Goal: Task Accomplishment & Management: Complete application form

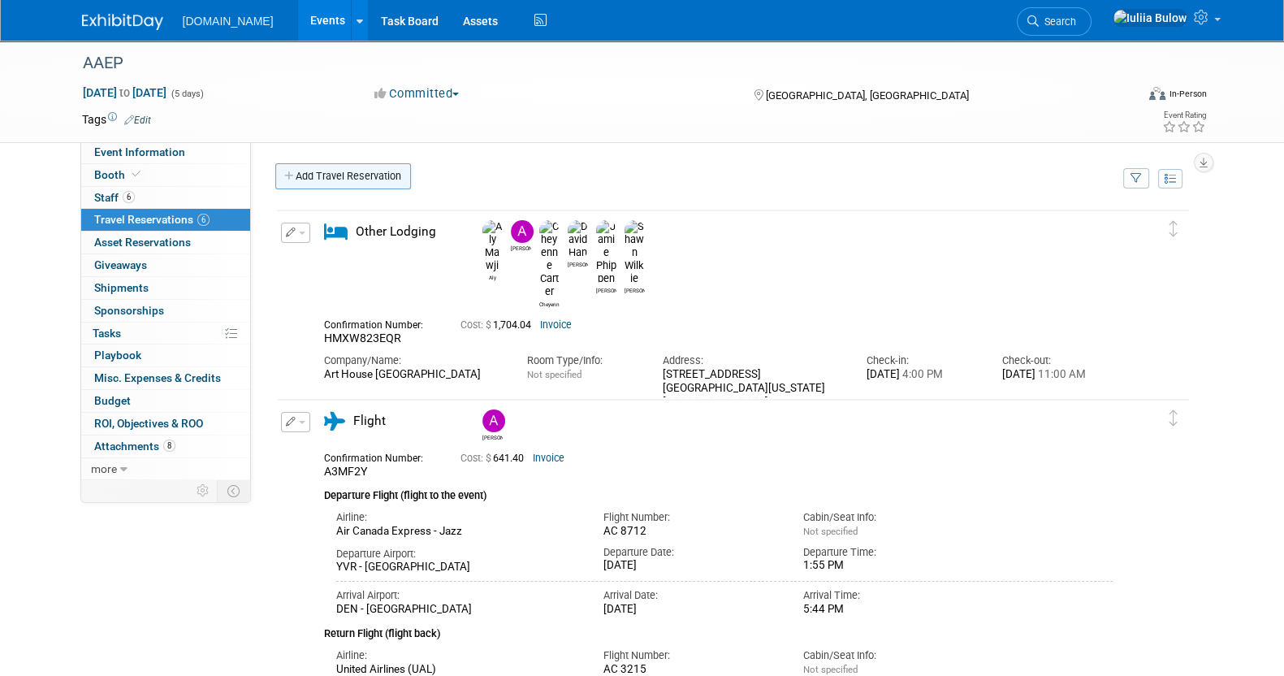
click at [378, 174] on link "Add Travel Reservation" at bounding box center [343, 176] width 136 height 26
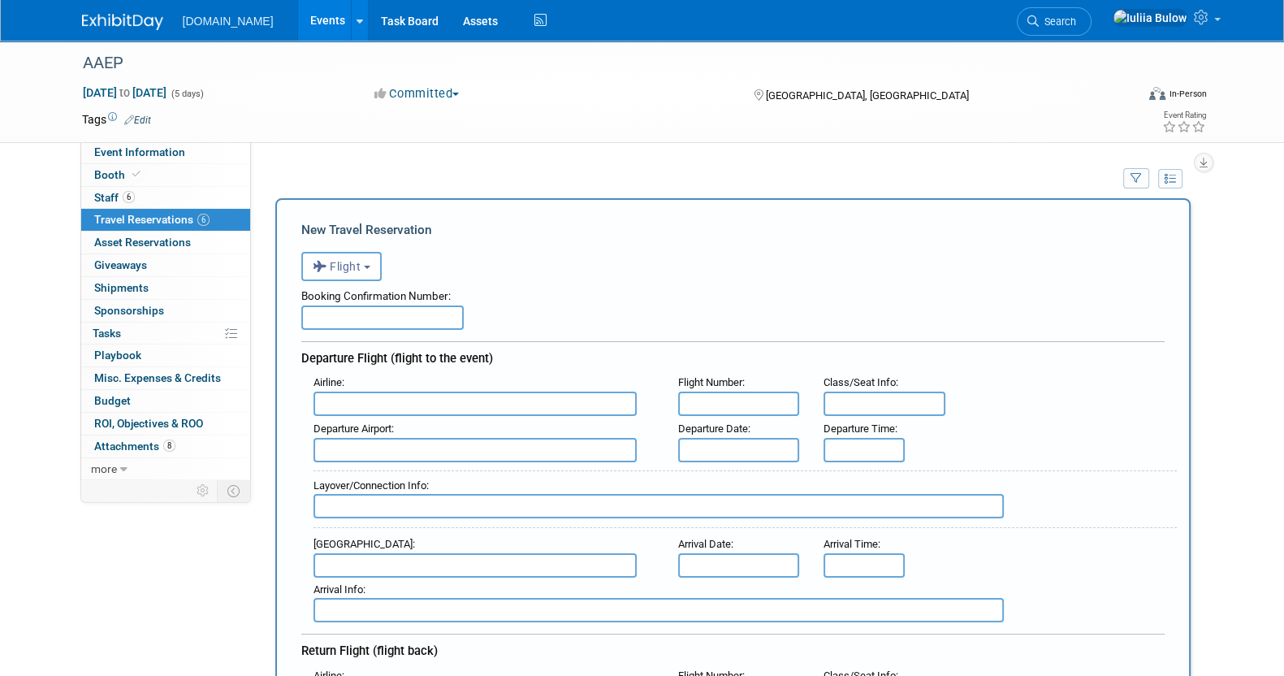
drag, startPoint x: 353, startPoint y: 305, endPoint x: 322, endPoint y: 310, distance: 31.4
paste input "A53KXT"
type input "A53KXT"
click at [365, 394] on input "text" at bounding box center [474, 403] width 323 height 24
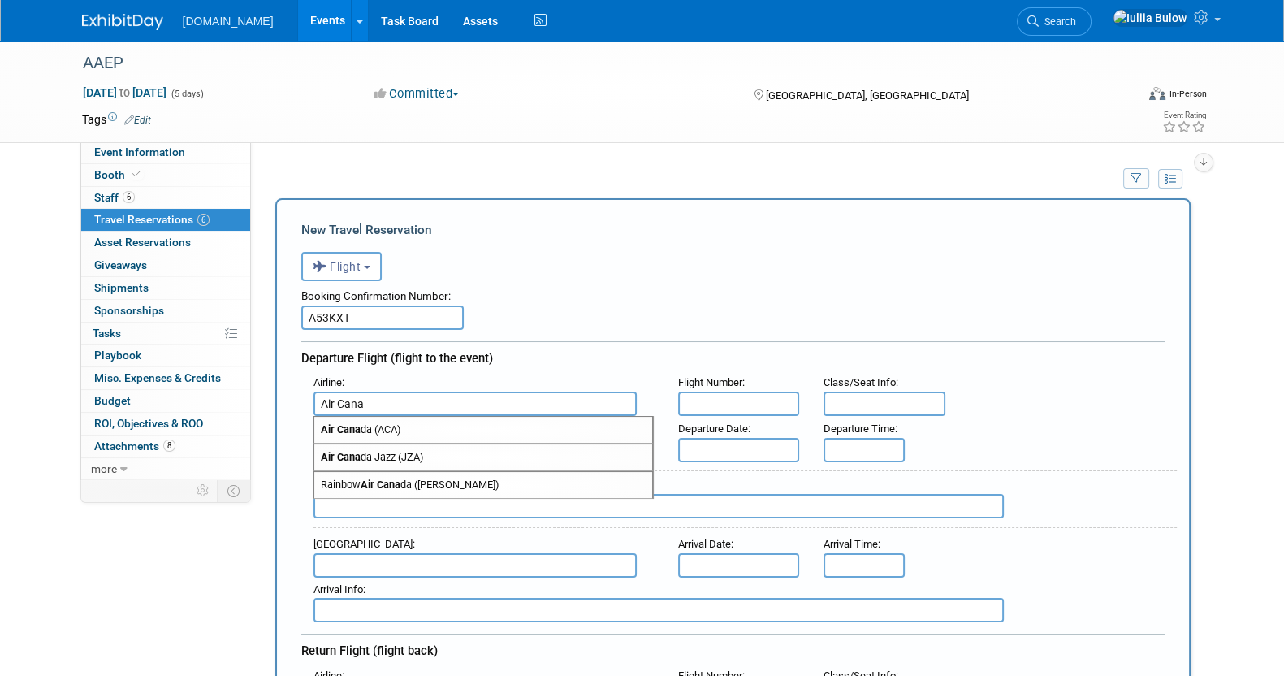
click at [398, 434] on span "Air Cana da (ACA)" at bounding box center [483, 430] width 338 height 26
type input "Air Canada (ACA)"
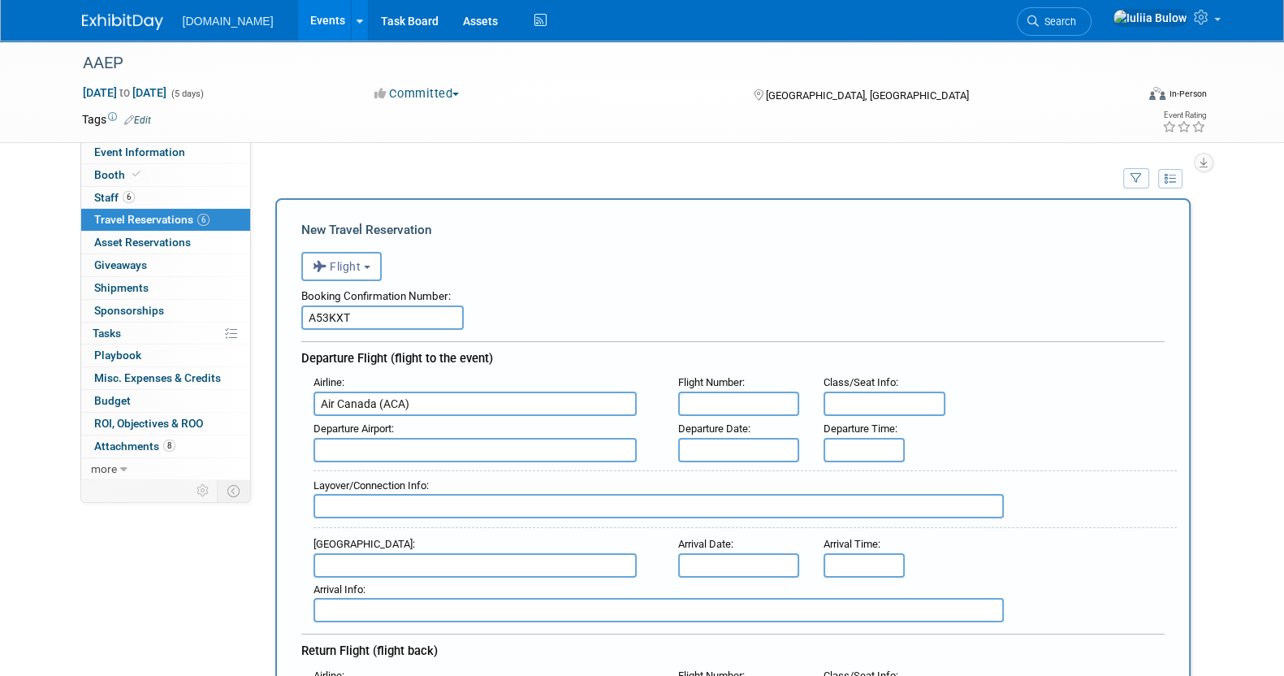
click at [391, 448] on input "text" at bounding box center [474, 450] width 323 height 24
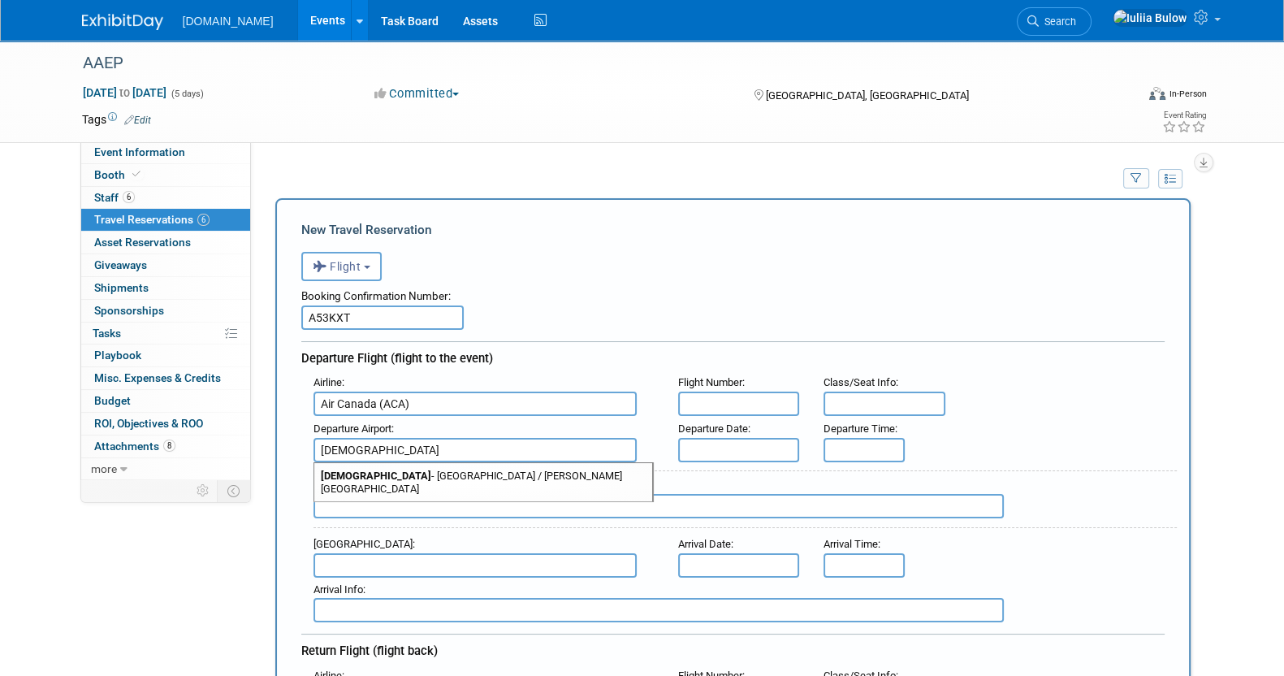
click at [416, 475] on span "YHZ - [GEOGRAPHIC_DATA] / [PERSON_NAME][GEOGRAPHIC_DATA]" at bounding box center [483, 482] width 338 height 39
type input "YHZ - [GEOGRAPHIC_DATA] / [PERSON_NAME][GEOGRAPHIC_DATA]"
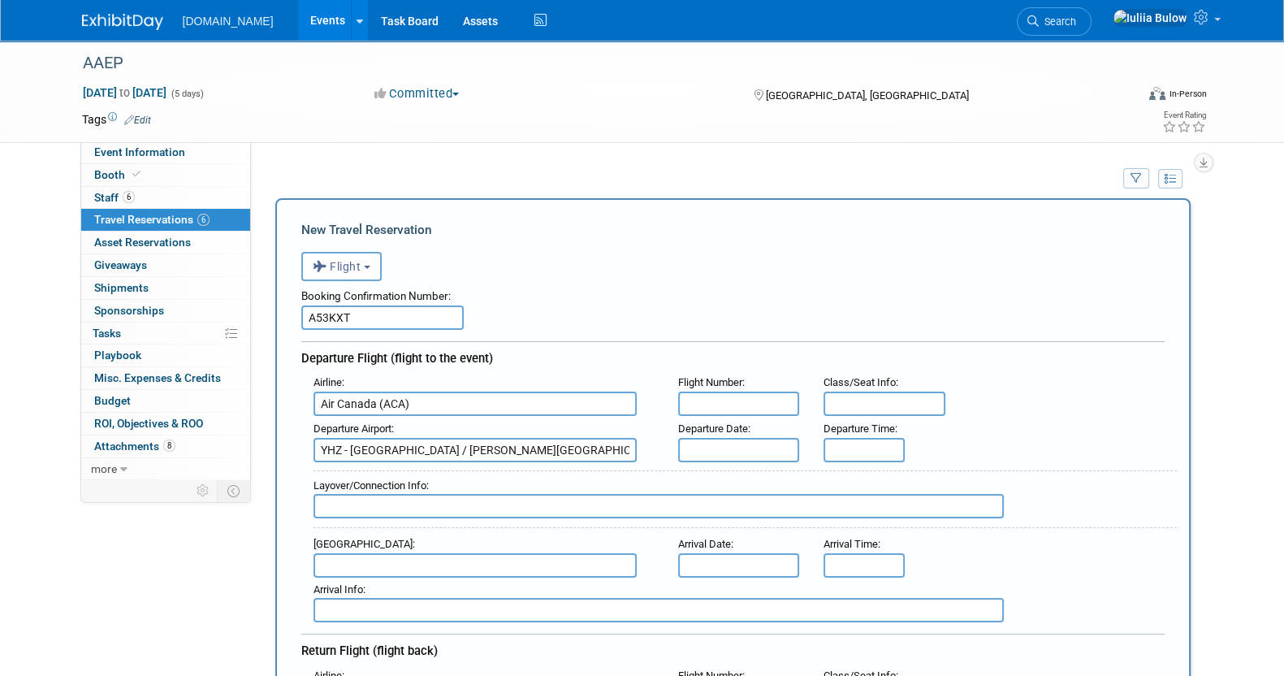
click at [727, 400] on input "text" at bounding box center [739, 403] width 122 height 24
click at [726, 400] on input "text" at bounding box center [739, 403] width 122 height 24
click at [708, 453] on input "text" at bounding box center [739, 450] width 122 height 24
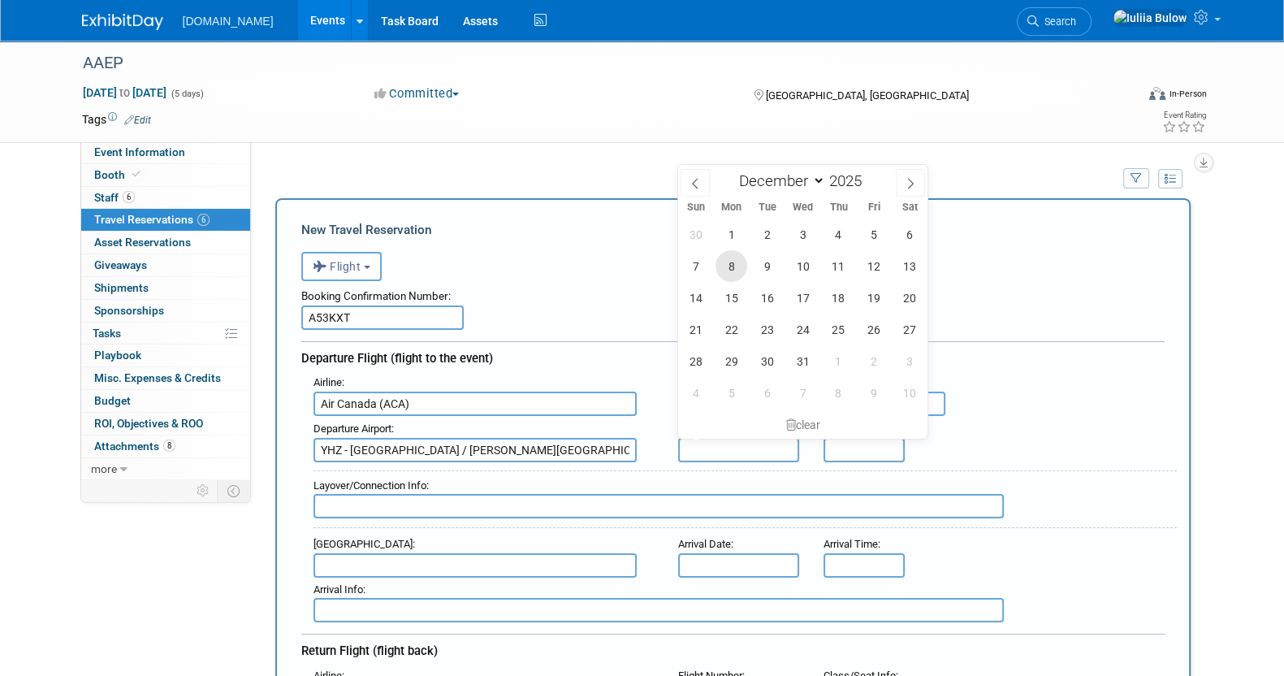
click at [732, 264] on span "8" at bounding box center [731, 266] width 32 height 32
type input "[DATE]"
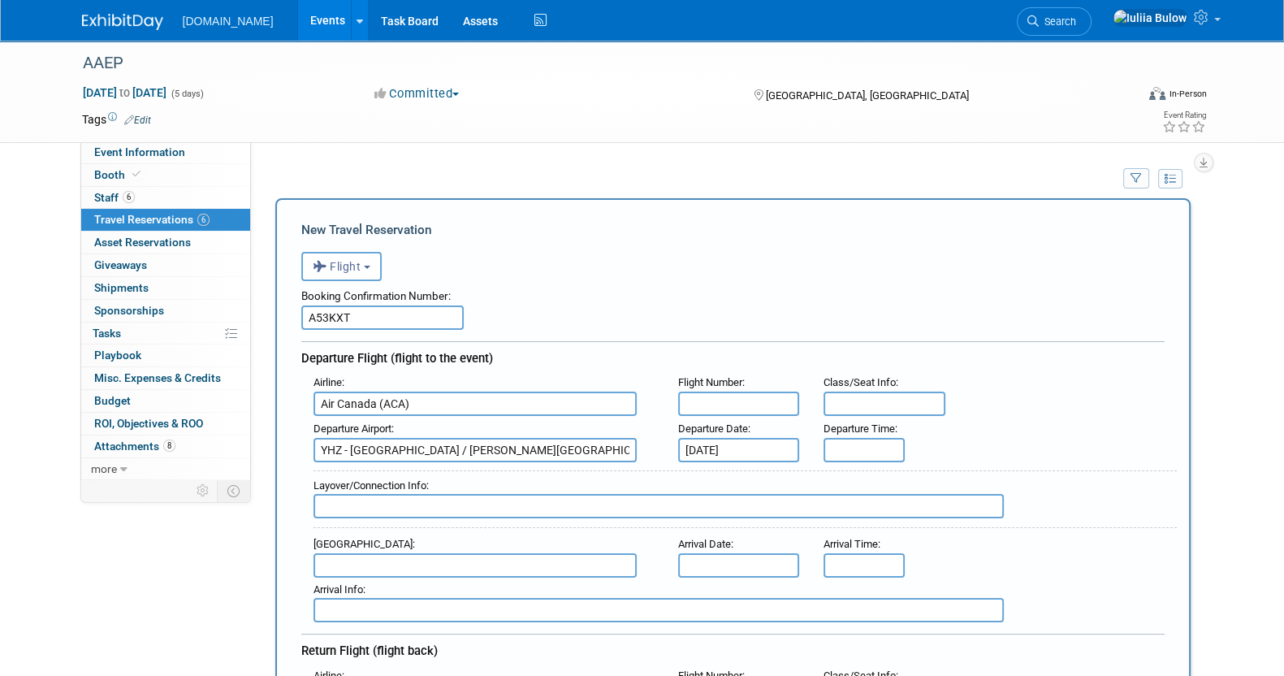
click at [843, 451] on input "text" at bounding box center [863, 450] width 81 height 24
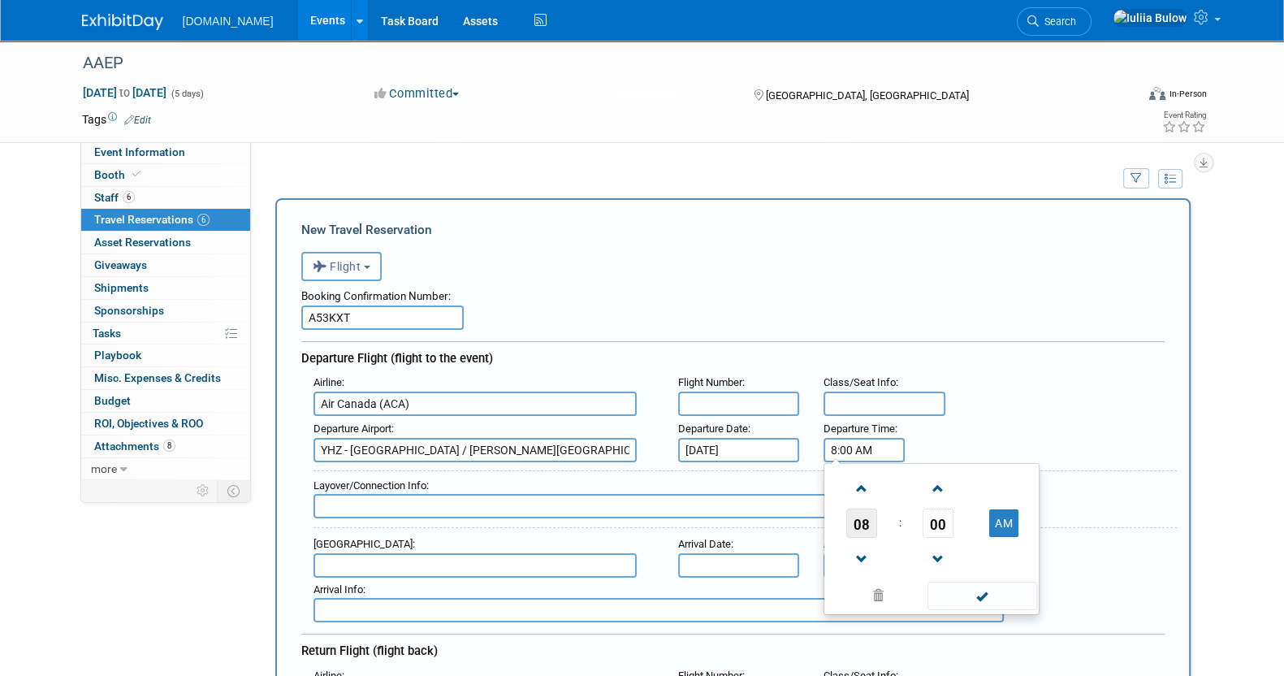
click at [857, 520] on span "08" at bounding box center [861, 522] width 31 height 29
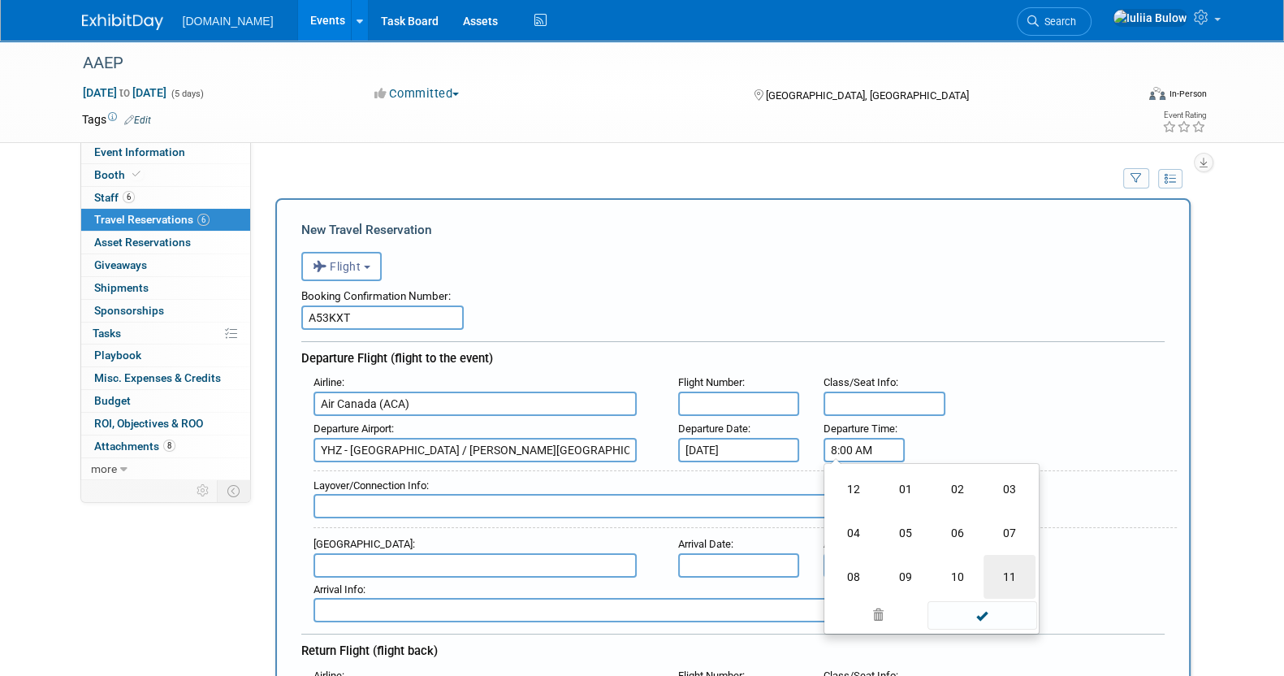
click at [1011, 566] on td "11" at bounding box center [1009, 577] width 52 height 44
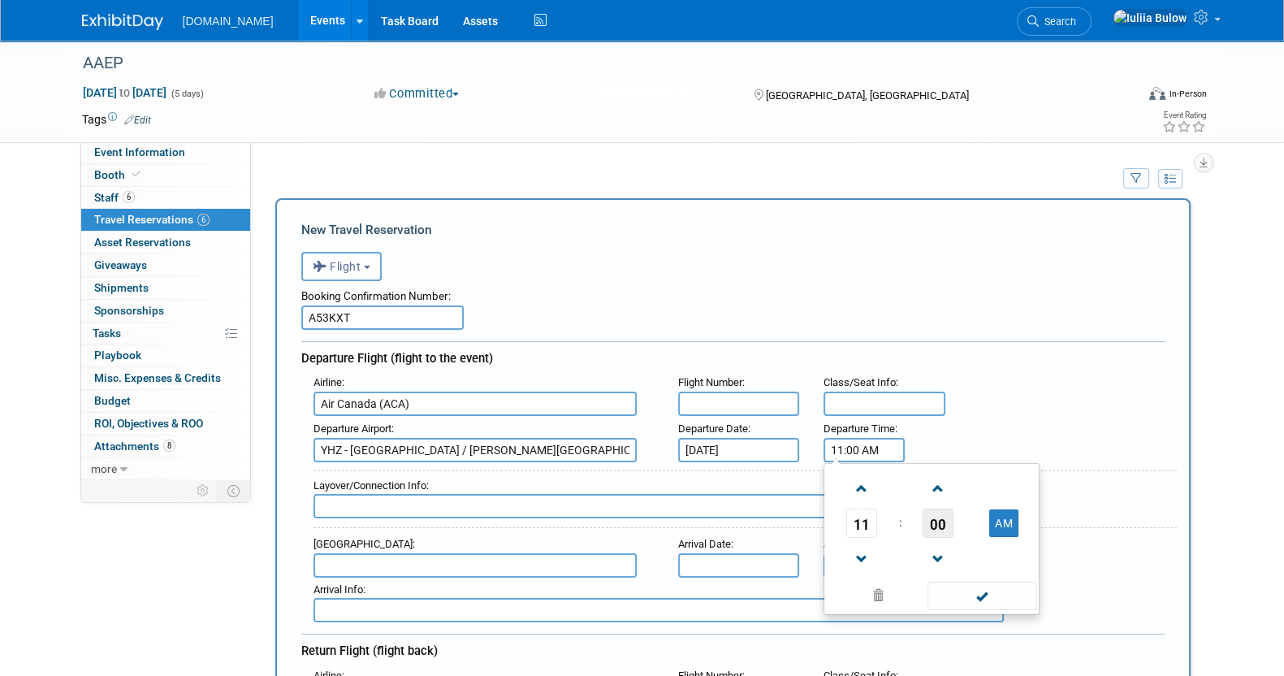
click at [933, 528] on span "00" at bounding box center [937, 522] width 31 height 29
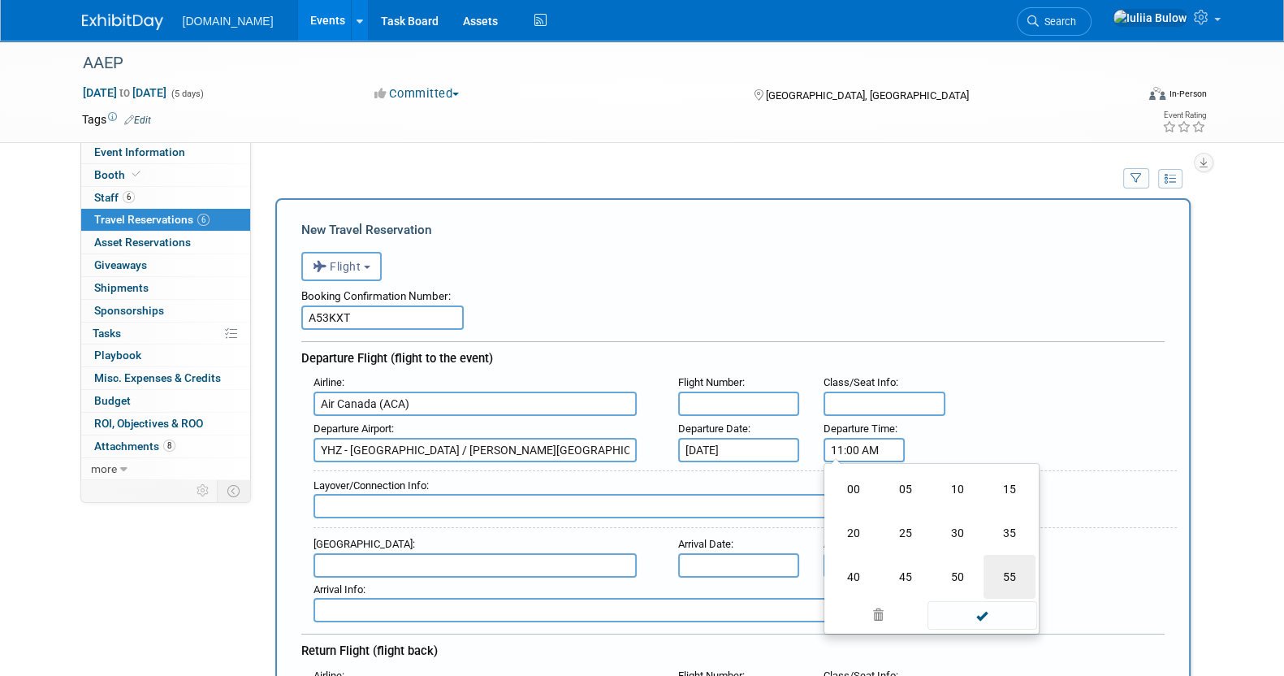
click at [1017, 570] on td "55" at bounding box center [1009, 577] width 52 height 44
type input "11:55 AM"
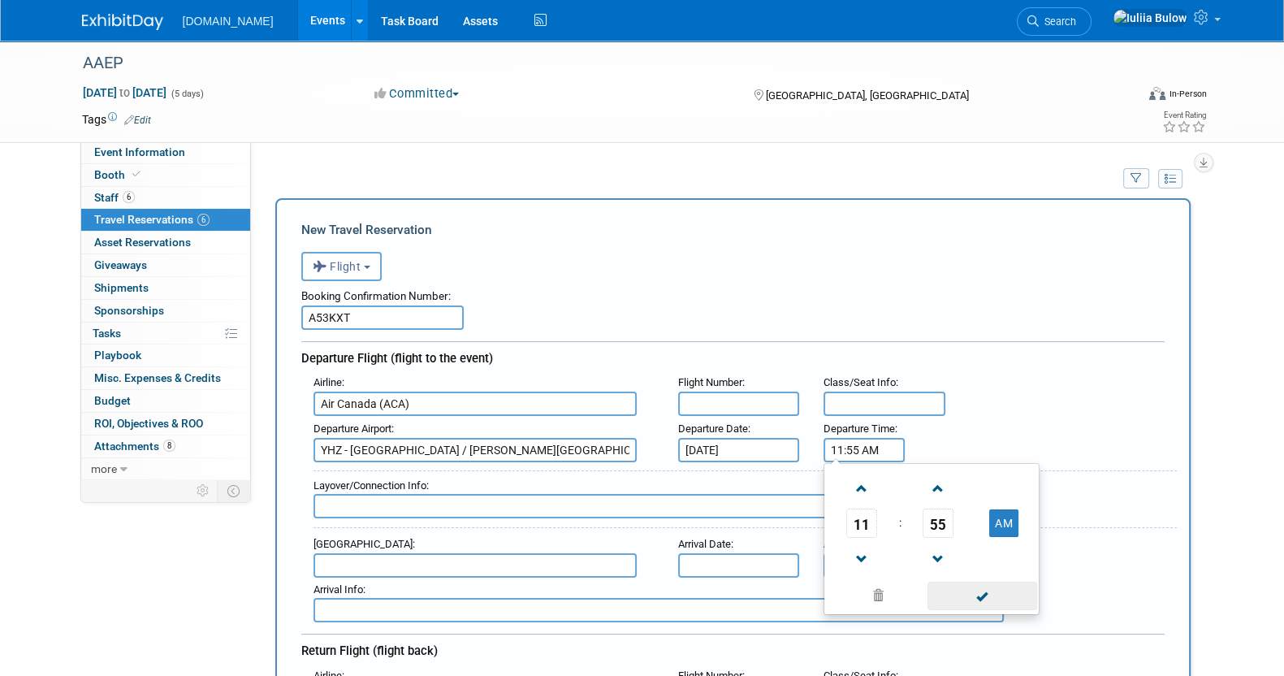
click at [962, 594] on span at bounding box center [982, 595] width 110 height 28
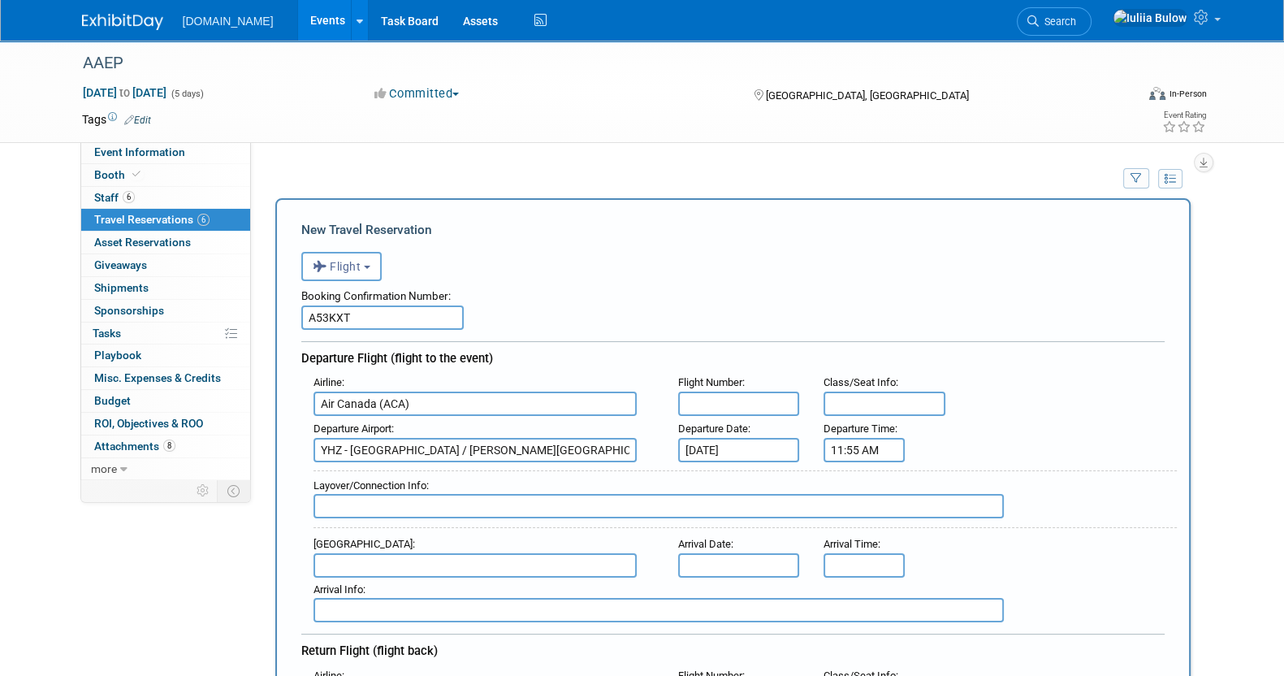
paste input "AC 609"
type input "AC 609"
paste input "oronto-[PERSON_NAME][GEOGRAPHIC_DATA] 1"
click at [322, 501] on input "oronto-[PERSON_NAME][GEOGRAPHIC_DATA] 1" at bounding box center [658, 506] width 690 height 24
click at [663, 510] on input "[GEOGRAPHIC_DATA][PERSON_NAME] 1" at bounding box center [658, 506] width 690 height 24
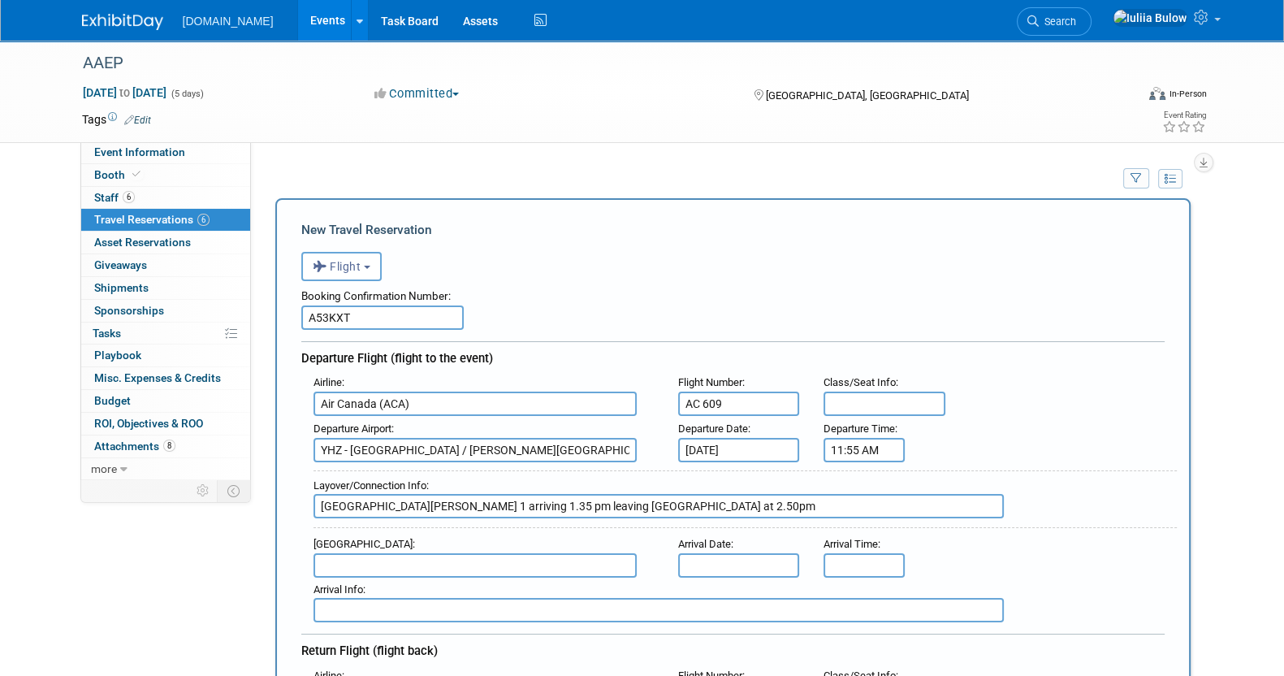
paste input "AC 1041"
type input "[GEOGRAPHIC_DATA][PERSON_NAME] 1 arriving 1.35 pm leaving [GEOGRAPHIC_DATA] at …"
click at [543, 553] on input "text" at bounding box center [474, 565] width 323 height 24
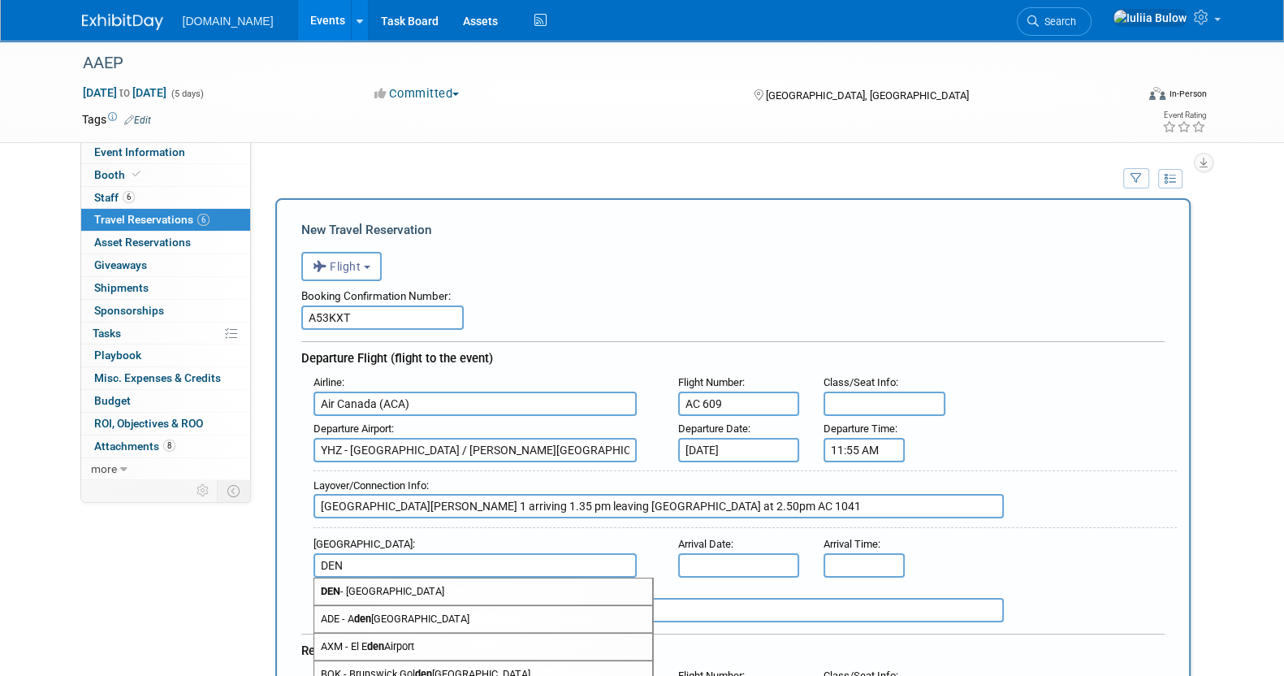
click at [527, 605] on div "ADE - A den [GEOGRAPHIC_DATA]" at bounding box center [482, 619] width 339 height 28
type input "[PERSON_NAME][GEOGRAPHIC_DATA]"
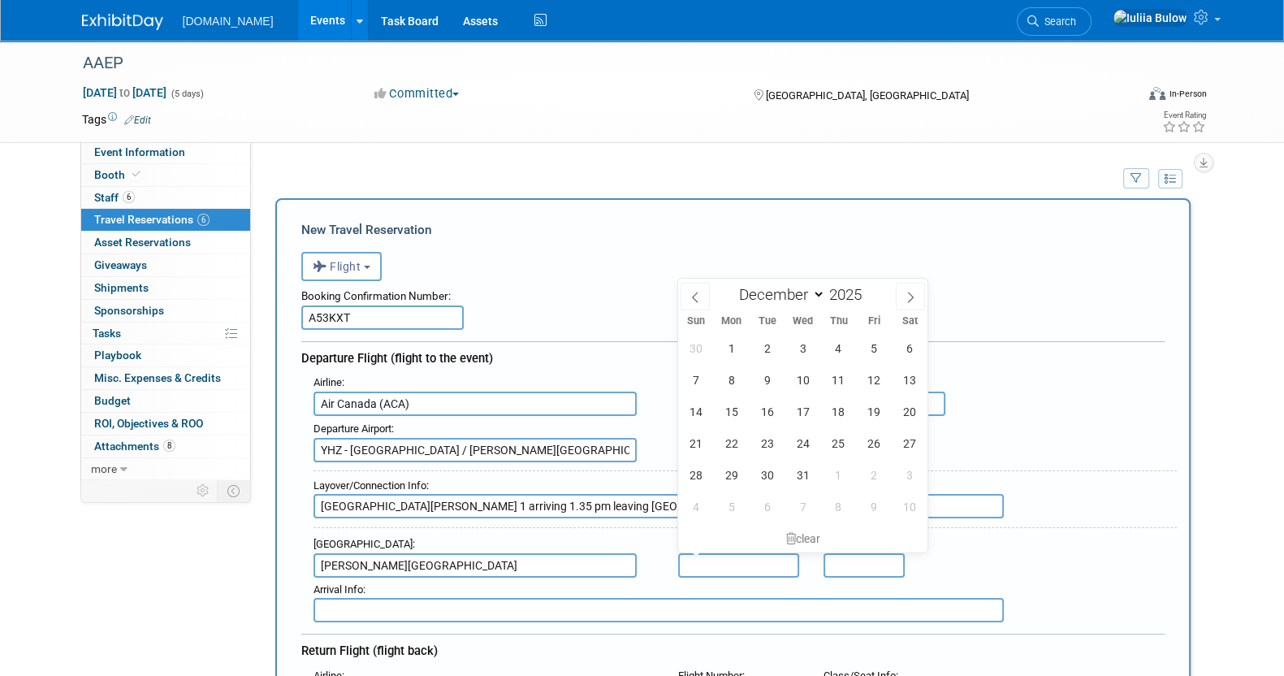
click at [708, 564] on input "text" at bounding box center [739, 565] width 122 height 24
click at [734, 386] on span "8" at bounding box center [731, 380] width 32 height 32
type input "[DATE]"
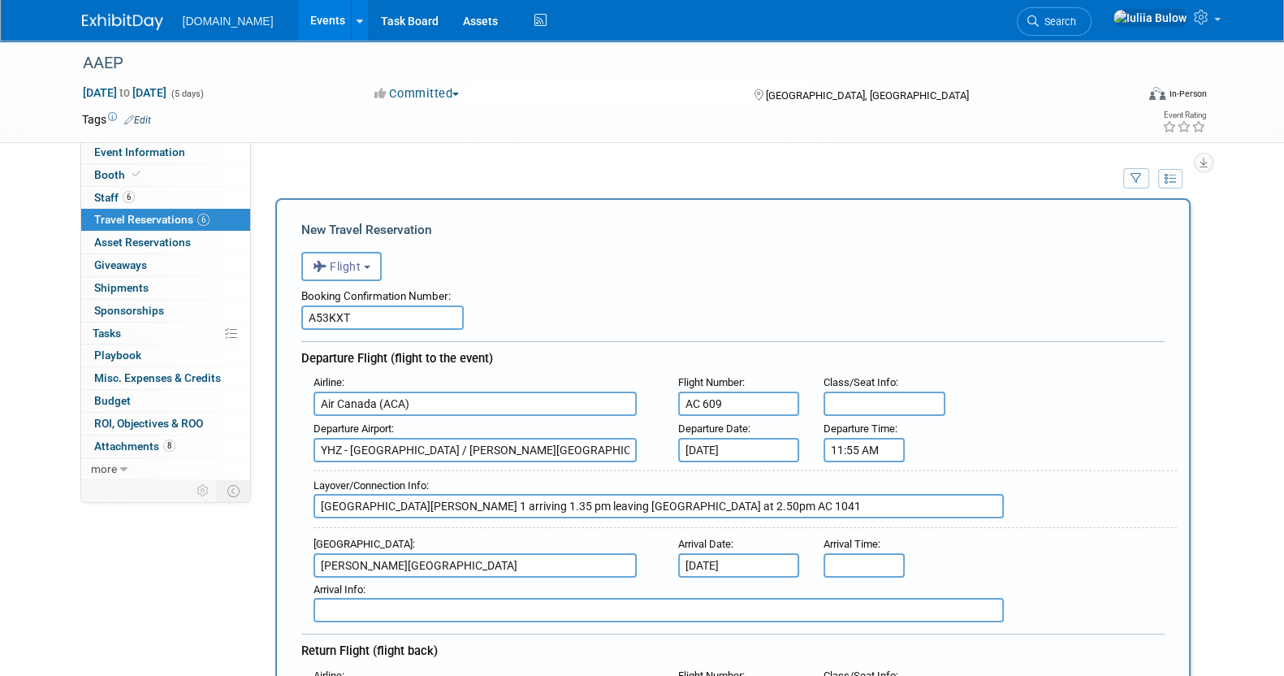
drag, startPoint x: 1195, startPoint y: 439, endPoint x: 1189, endPoint y: 432, distance: 9.8
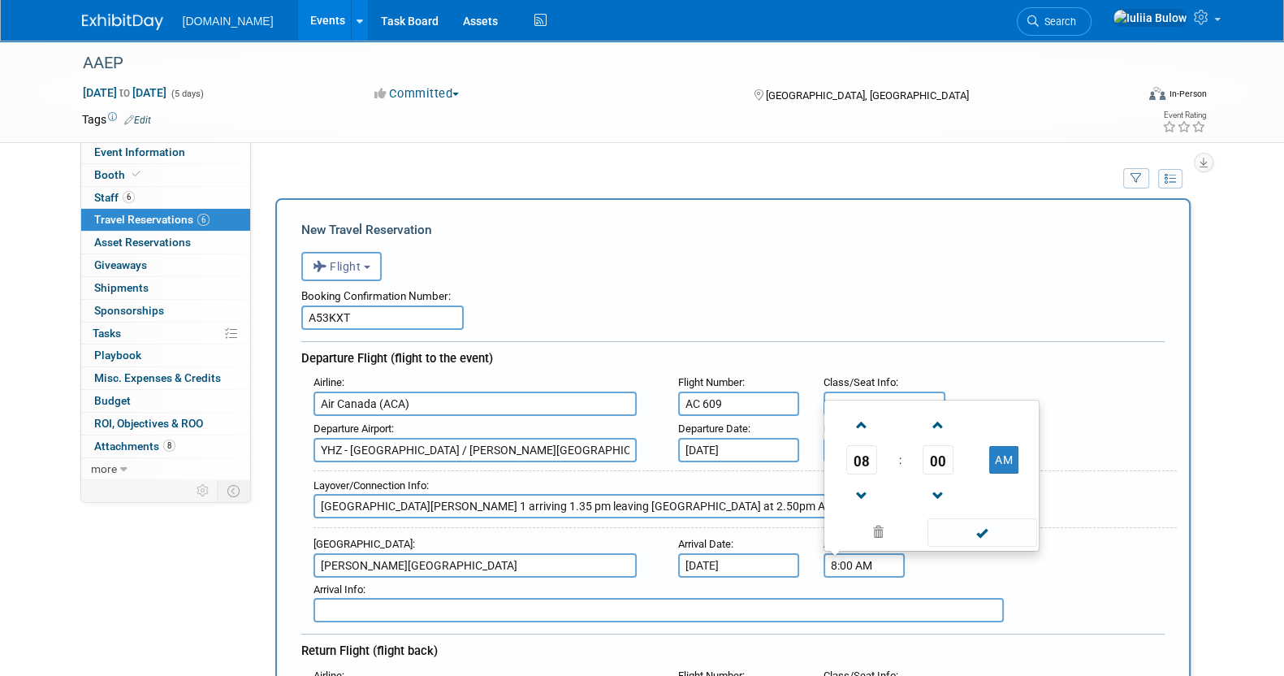
click at [877, 561] on input "8:00 AM" at bounding box center [863, 565] width 81 height 24
click at [872, 490] on span at bounding box center [861, 496] width 28 height 28
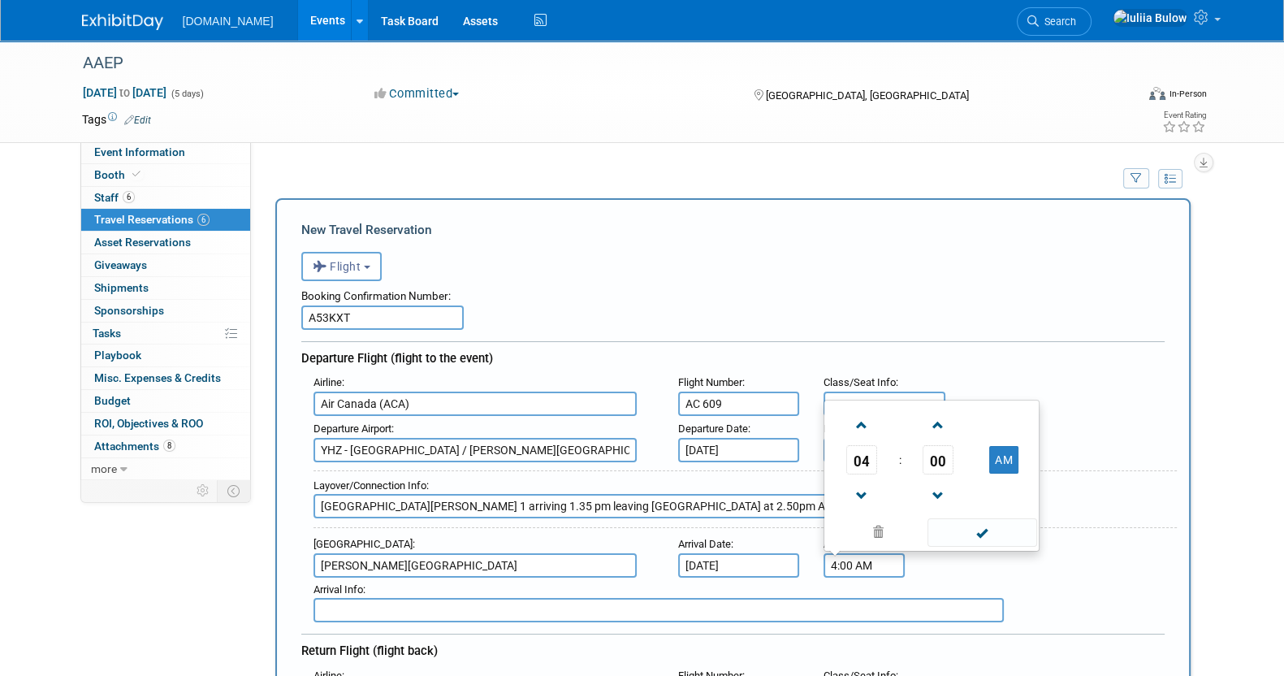
click at [943, 458] on span "00" at bounding box center [937, 459] width 31 height 29
click at [865, 481] on td "40" at bounding box center [853, 494] width 52 height 44
click at [1003, 456] on button "AM" at bounding box center [1003, 460] width 29 height 28
type input "4:40 PM"
click at [978, 525] on span at bounding box center [982, 532] width 110 height 28
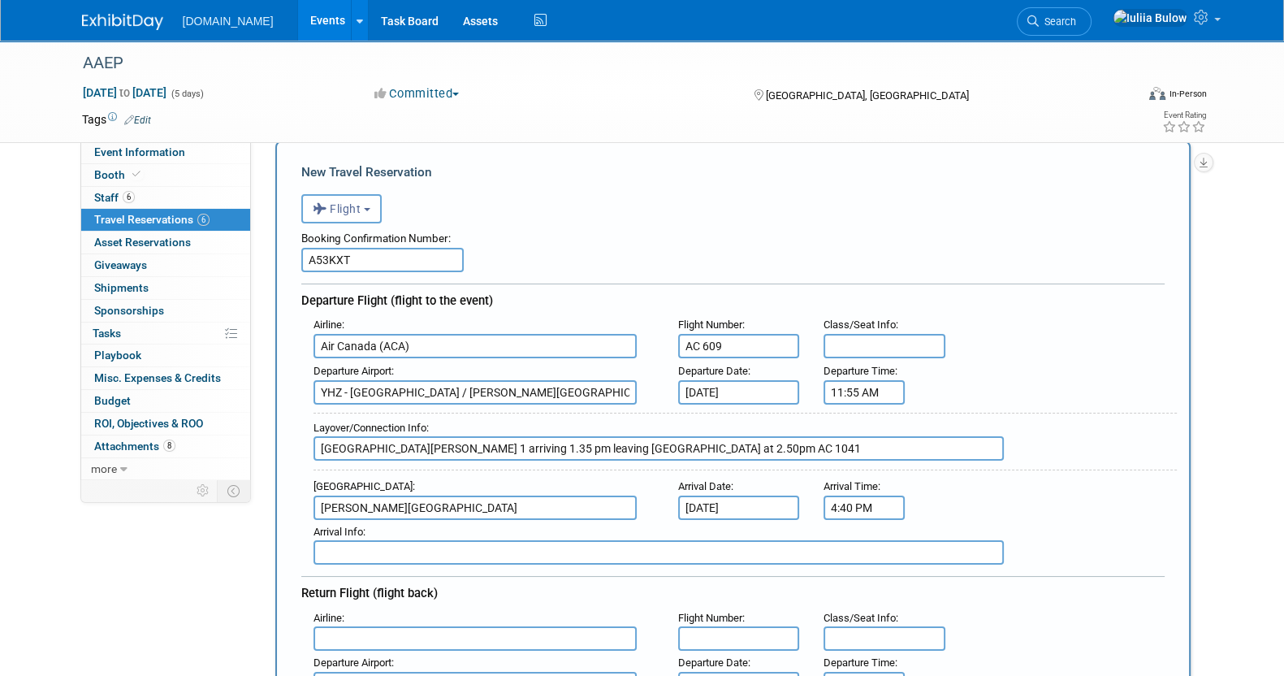
scroll to position [305, 0]
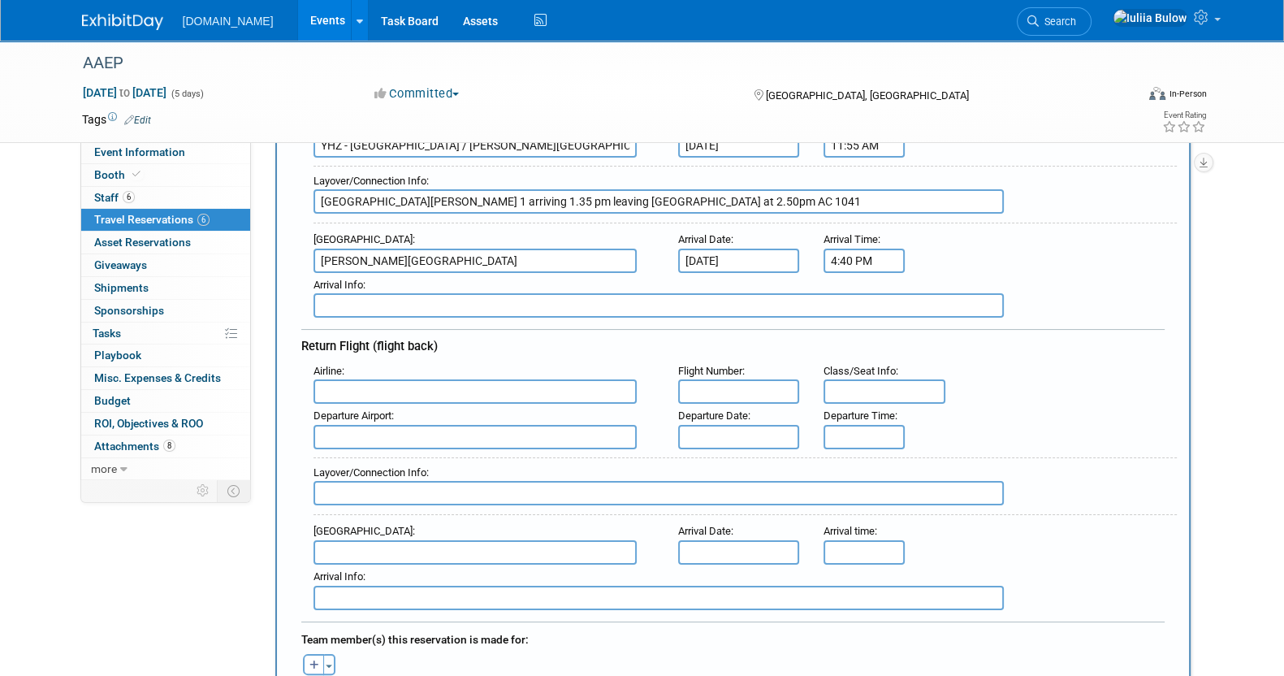
click at [399, 388] on input "text" at bounding box center [474, 391] width 323 height 24
click at [840, 432] on input "5:00 PM" at bounding box center [863, 437] width 81 height 24
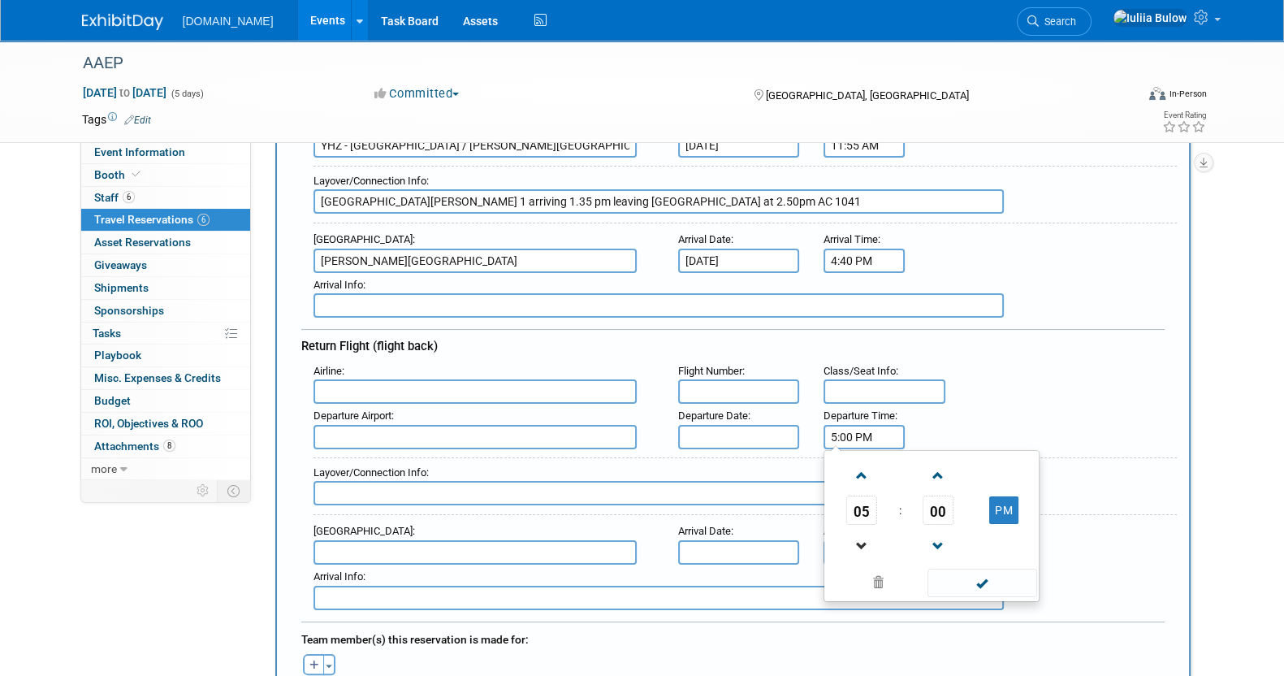
click at [865, 525] on link at bounding box center [861, 545] width 31 height 41
click at [869, 468] on span at bounding box center [861, 475] width 28 height 28
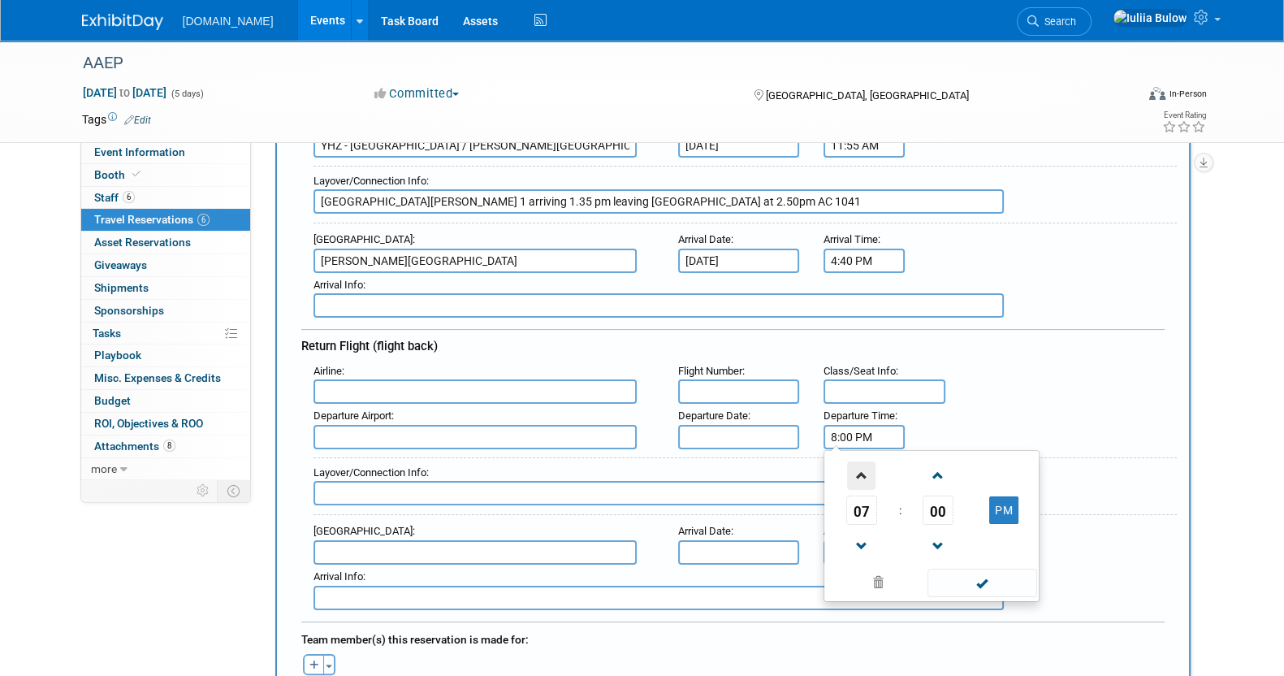
click at [869, 468] on span at bounding box center [861, 475] width 28 height 28
click at [861, 532] on span at bounding box center [861, 546] width 28 height 28
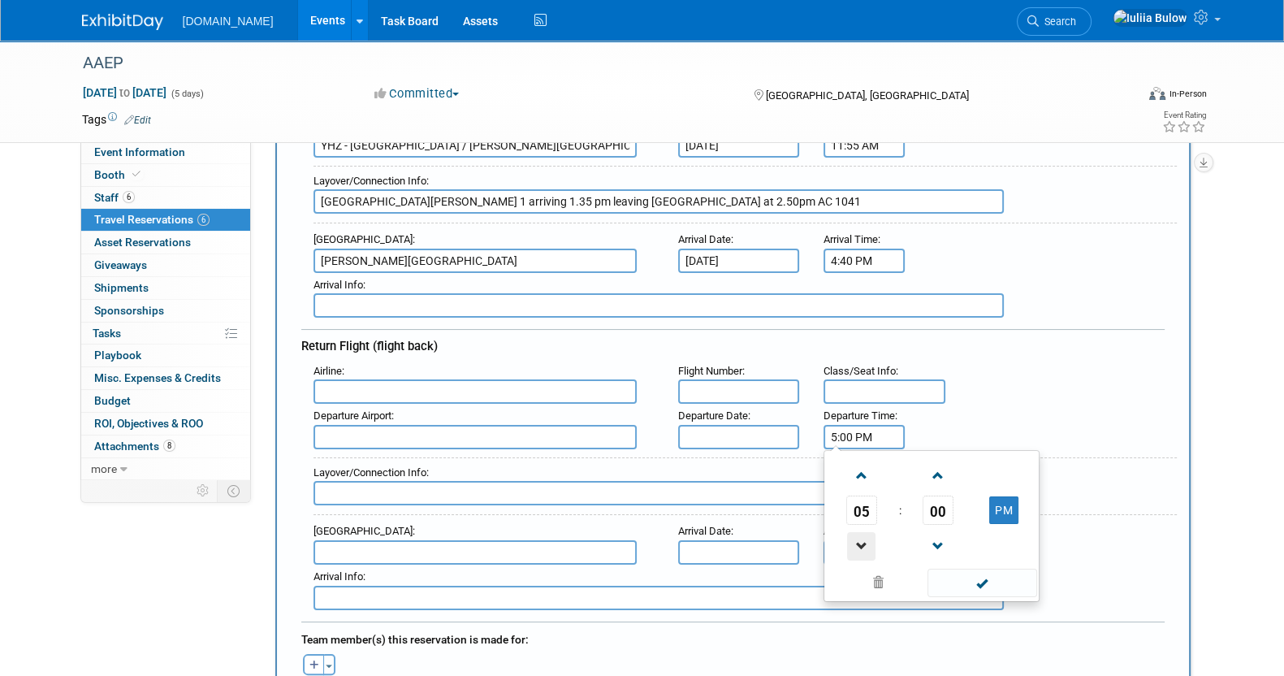
click at [861, 532] on span at bounding box center [861, 546] width 28 height 28
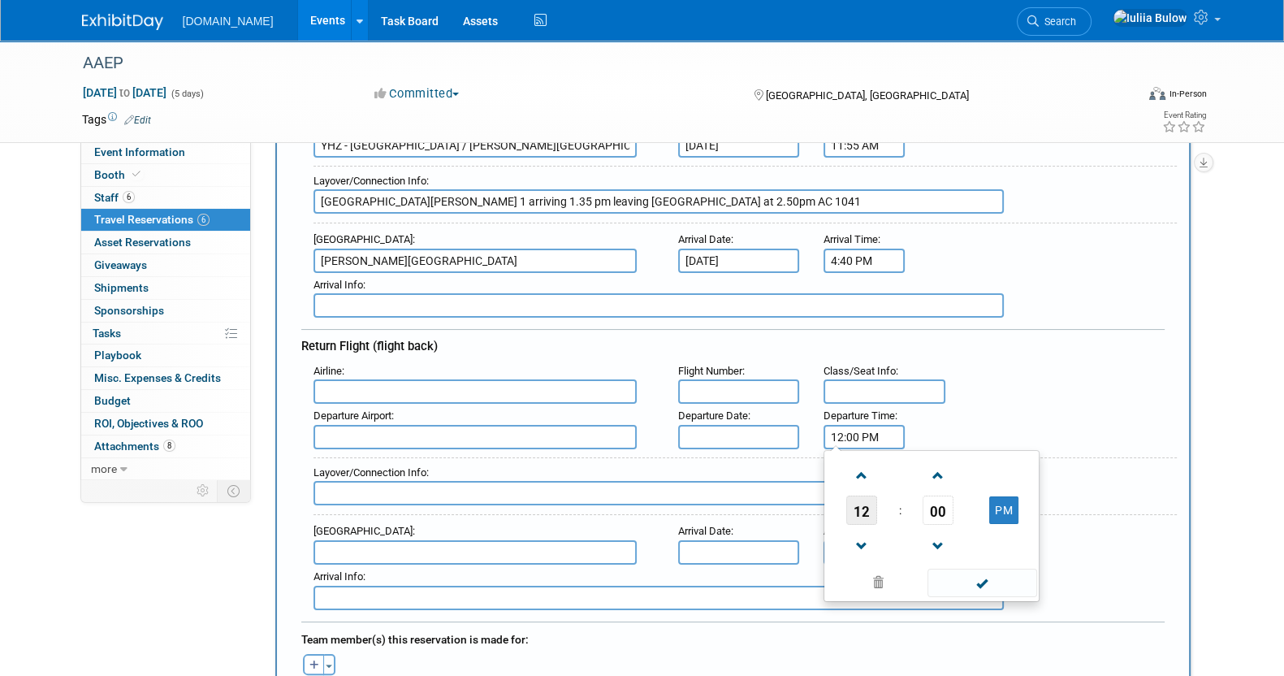
click at [860, 495] on span "12" at bounding box center [861, 509] width 31 height 29
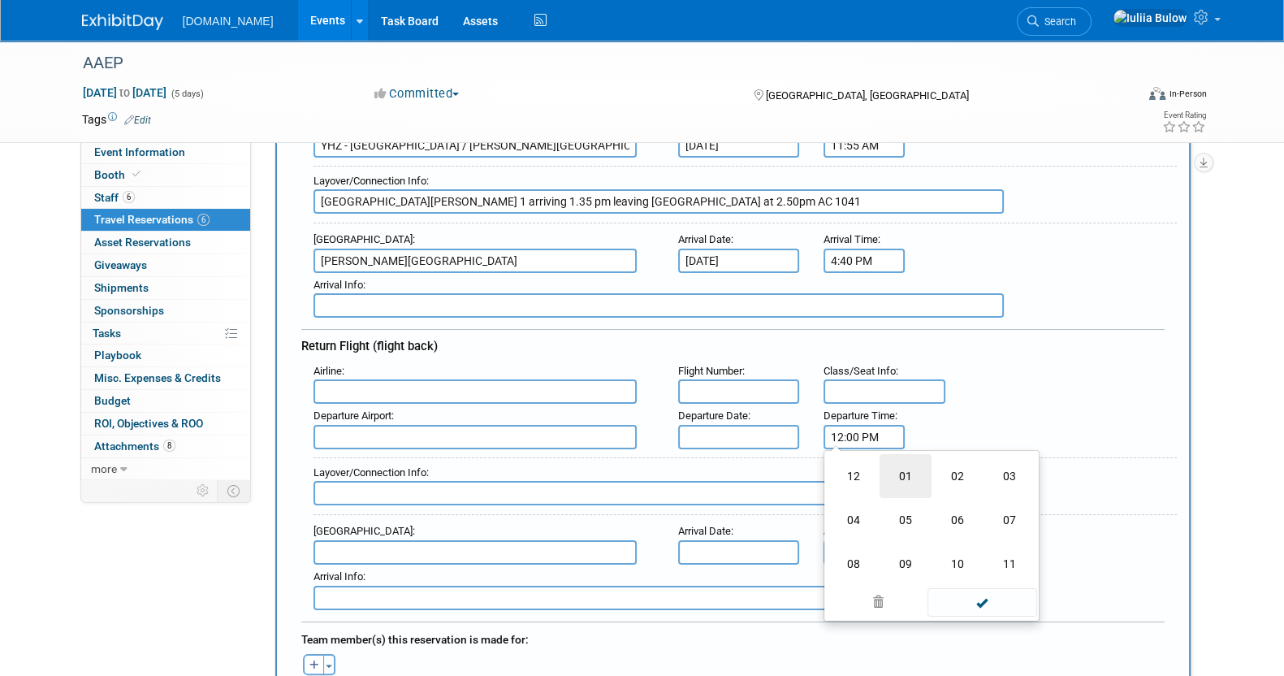
click at [898, 469] on td "01" at bounding box center [905, 476] width 52 height 44
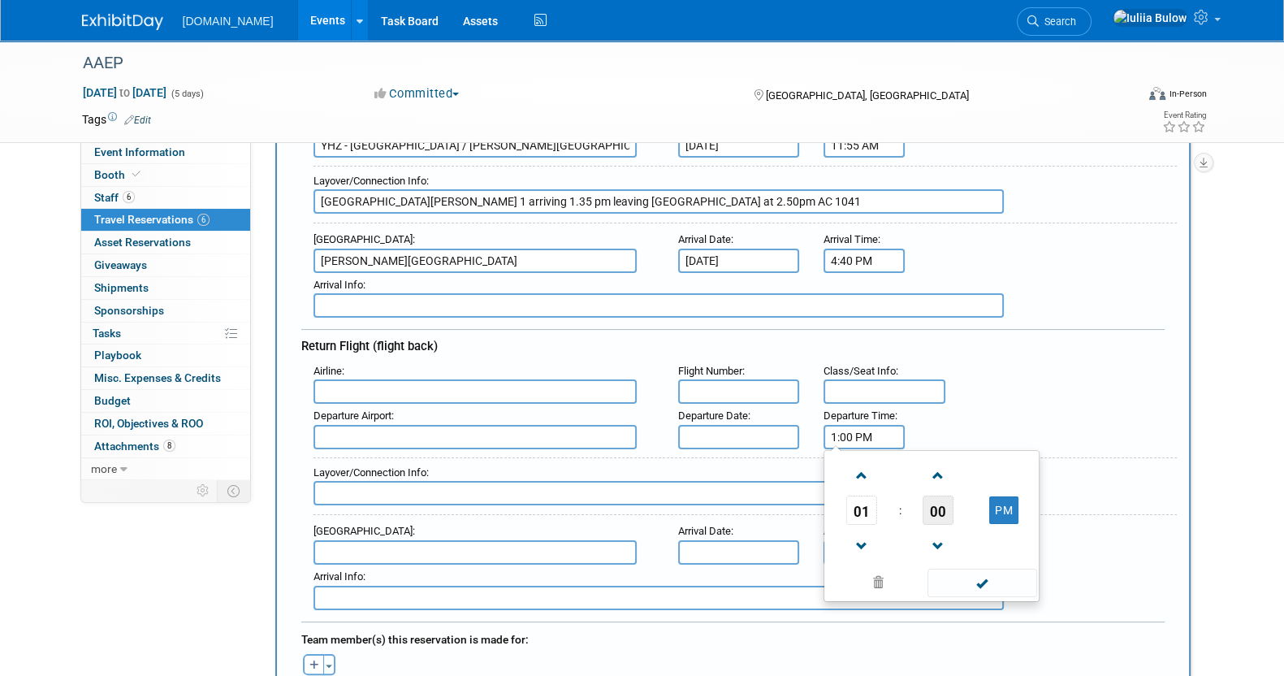
click at [938, 509] on span "00" at bounding box center [937, 509] width 31 height 29
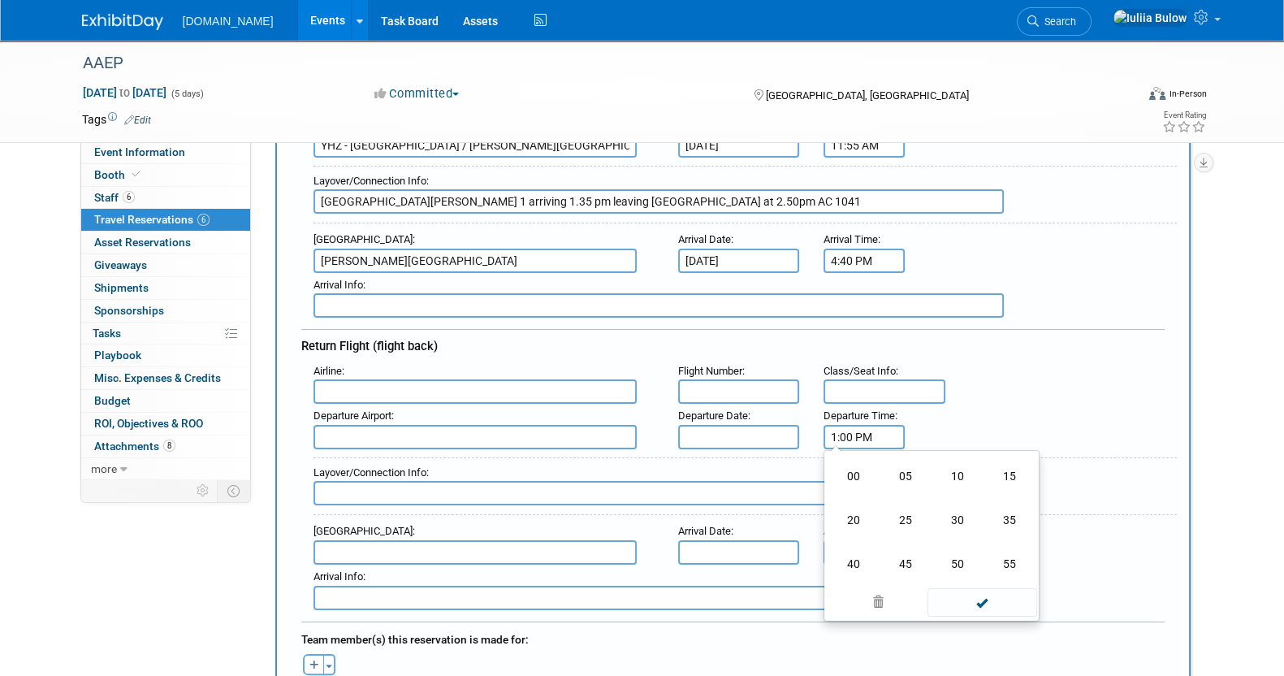
click at [1011, 509] on td "35" at bounding box center [1009, 520] width 52 height 44
type input "1:35 PM"
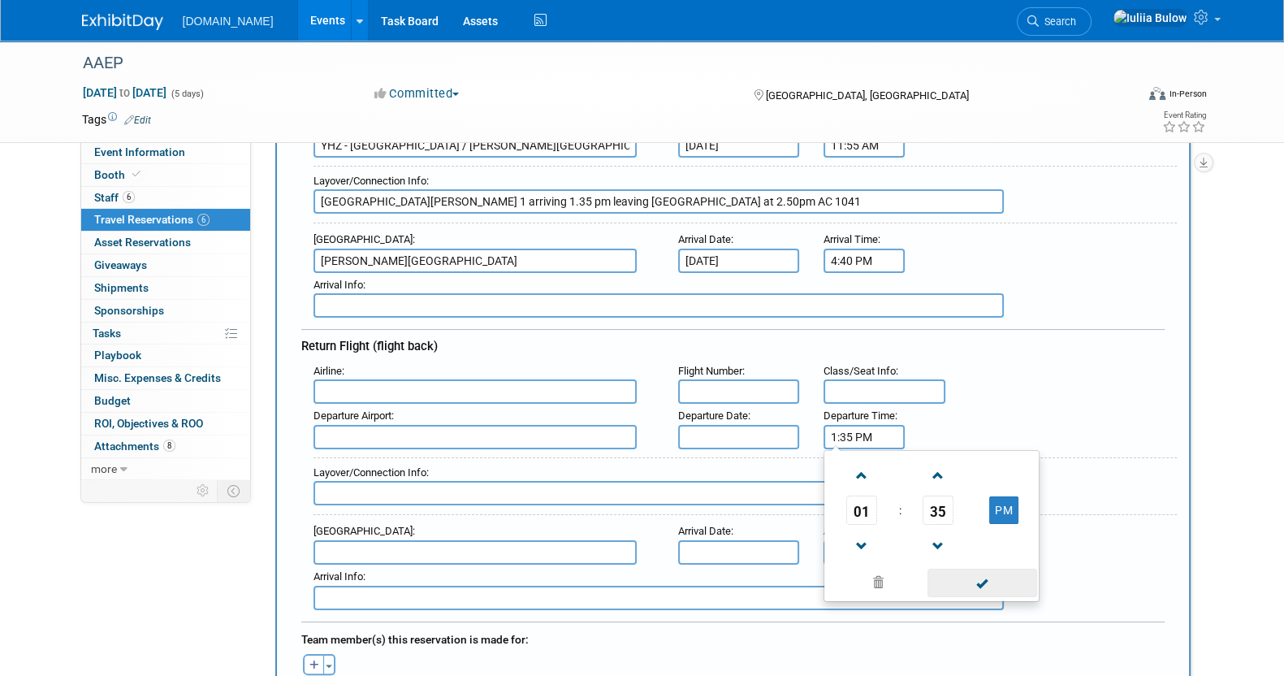
click at [953, 570] on span at bounding box center [982, 582] width 110 height 28
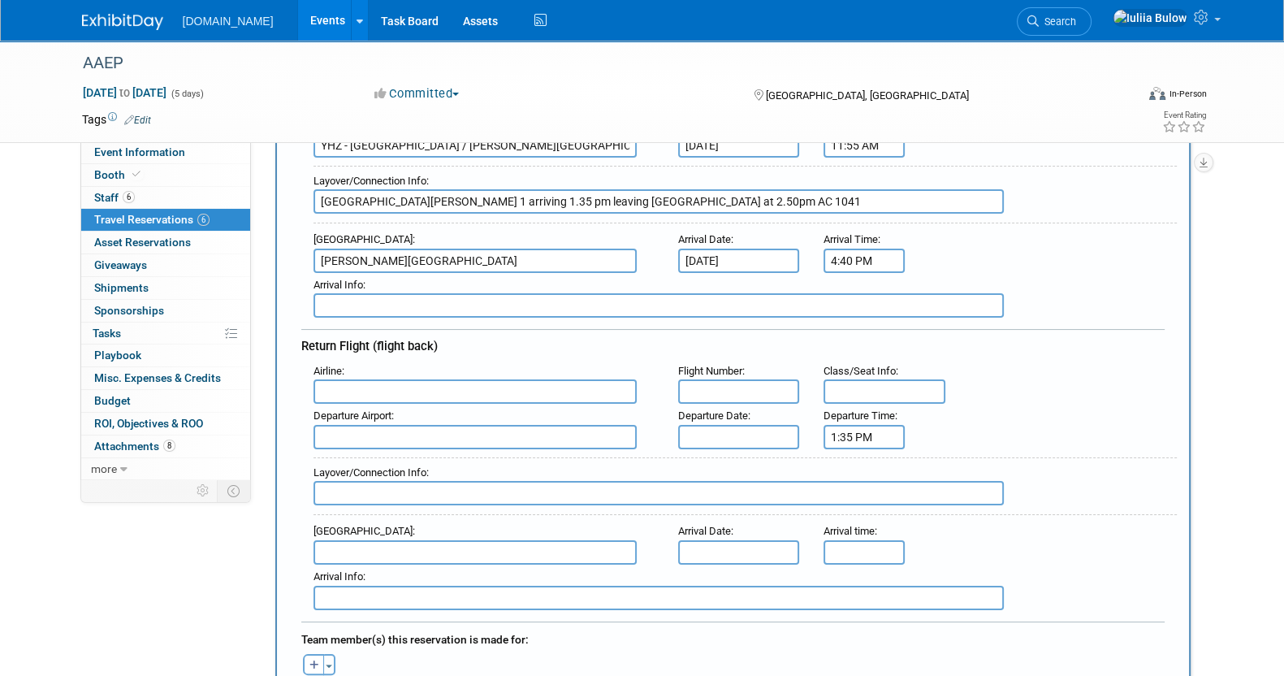
click at [728, 431] on input "text" at bounding box center [739, 437] width 122 height 24
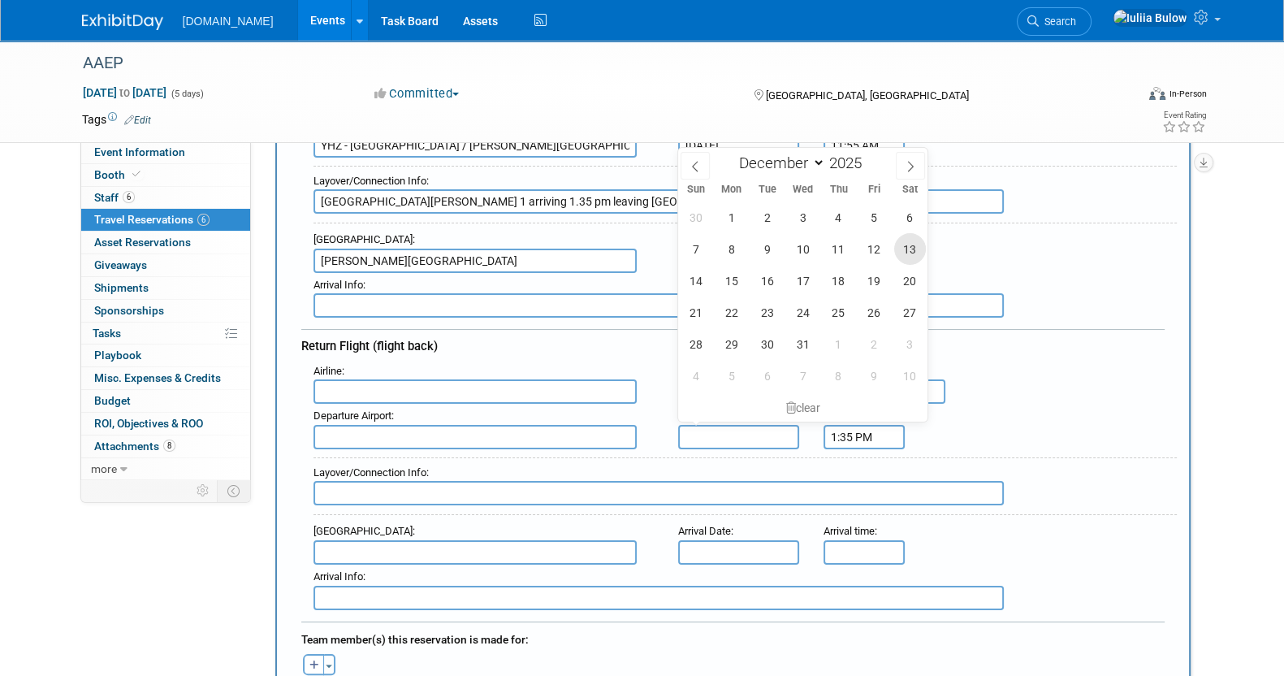
click at [913, 236] on span "13" at bounding box center [910, 249] width 32 height 32
type input "[DATE]"
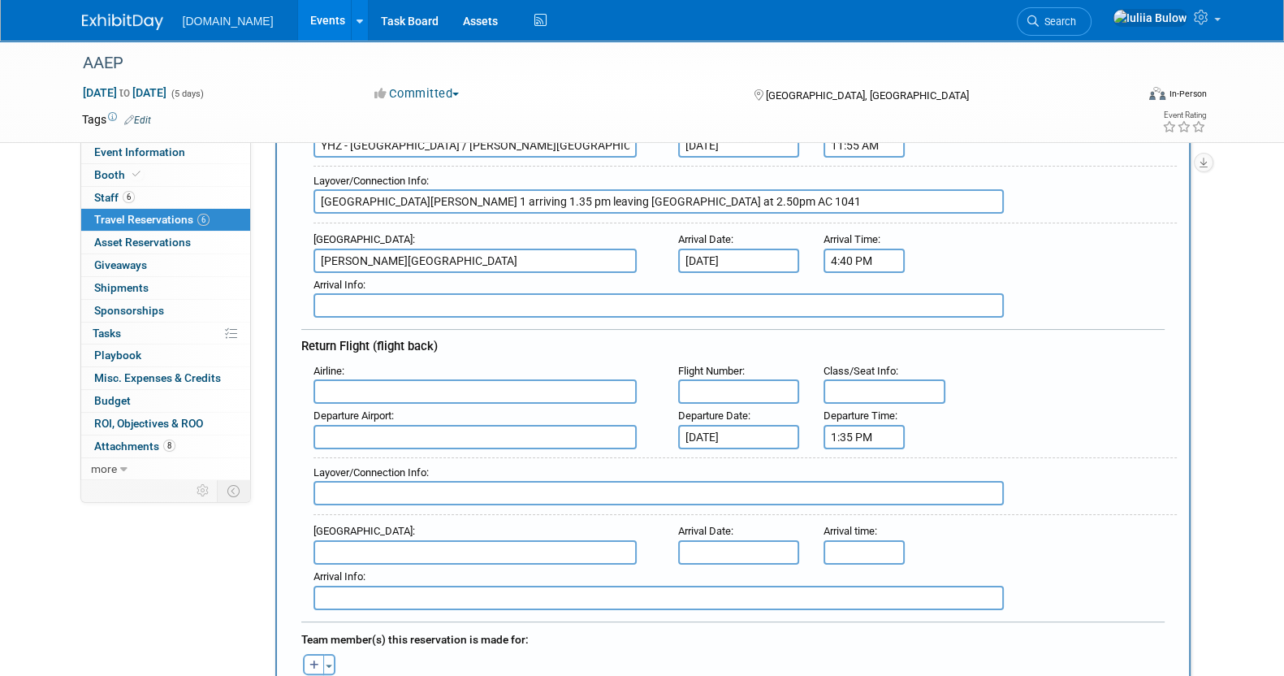
click at [732, 379] on input "text" at bounding box center [739, 391] width 122 height 24
paste input "AC 1038"
type input "AC 1038"
click at [454, 379] on input "text" at bounding box center [474, 391] width 323 height 24
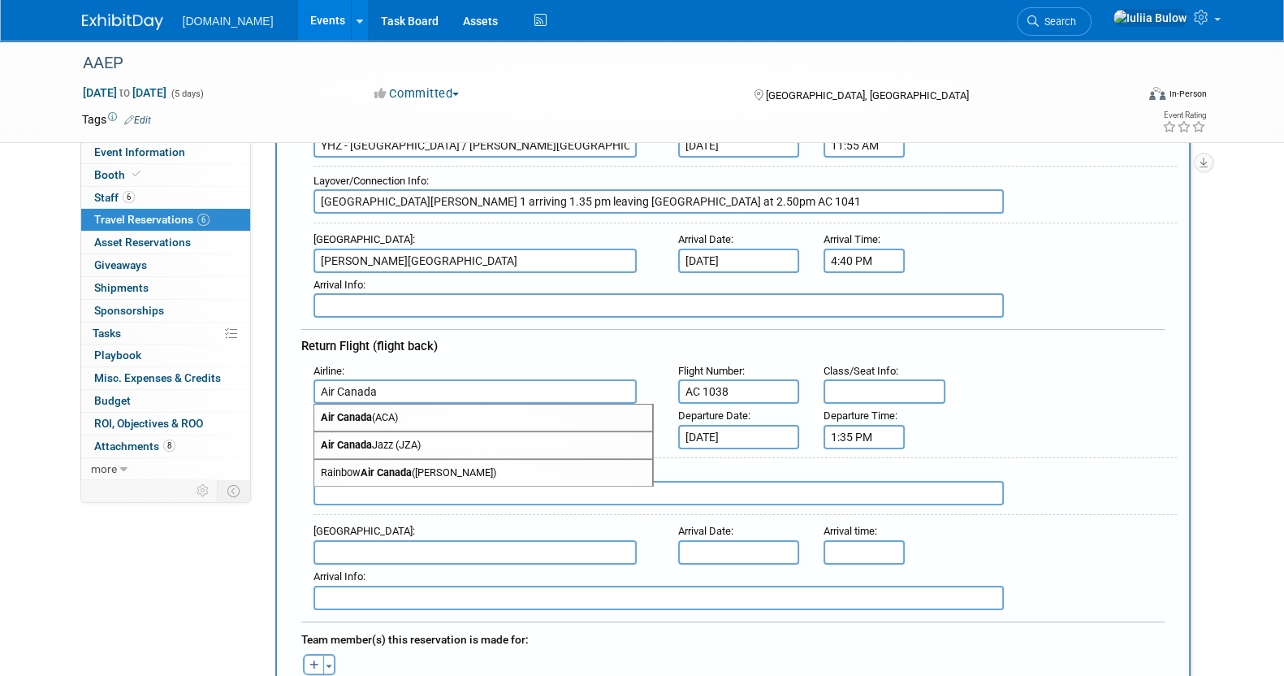
click at [455, 408] on span "Air Canada (ACA)" at bounding box center [483, 417] width 338 height 26
type input "Air Canada (ACA)"
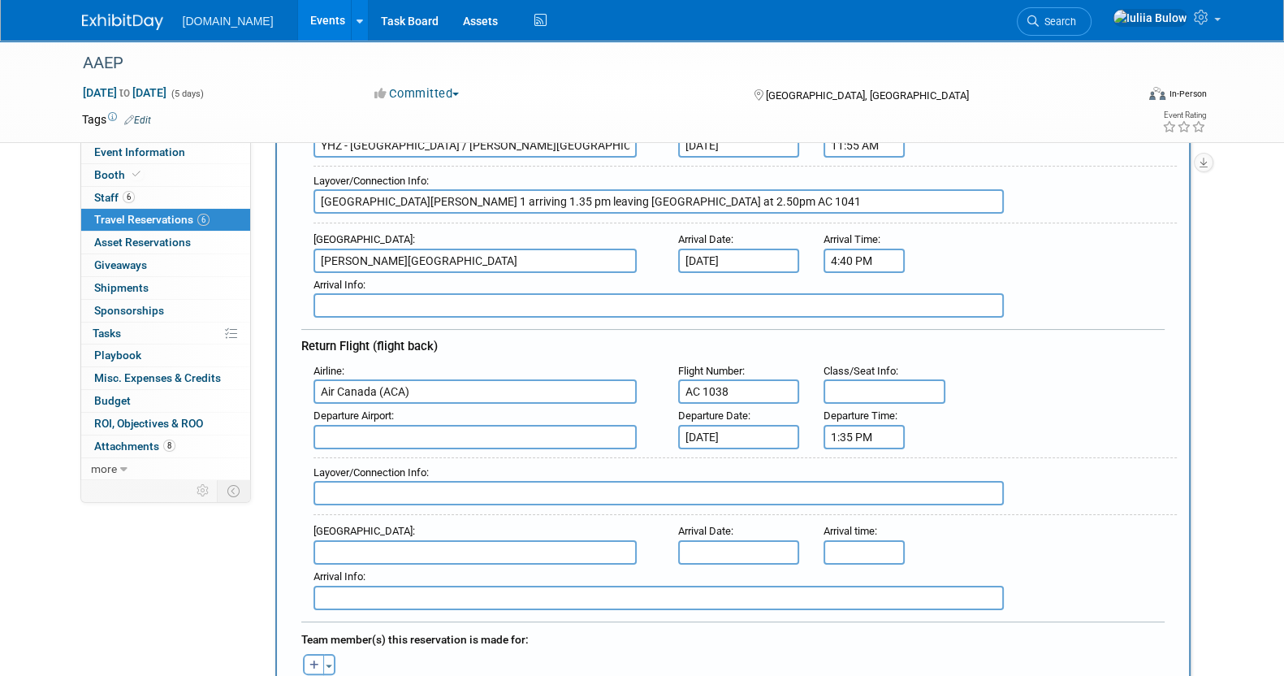
click at [434, 426] on input "text" at bounding box center [474, 437] width 323 height 24
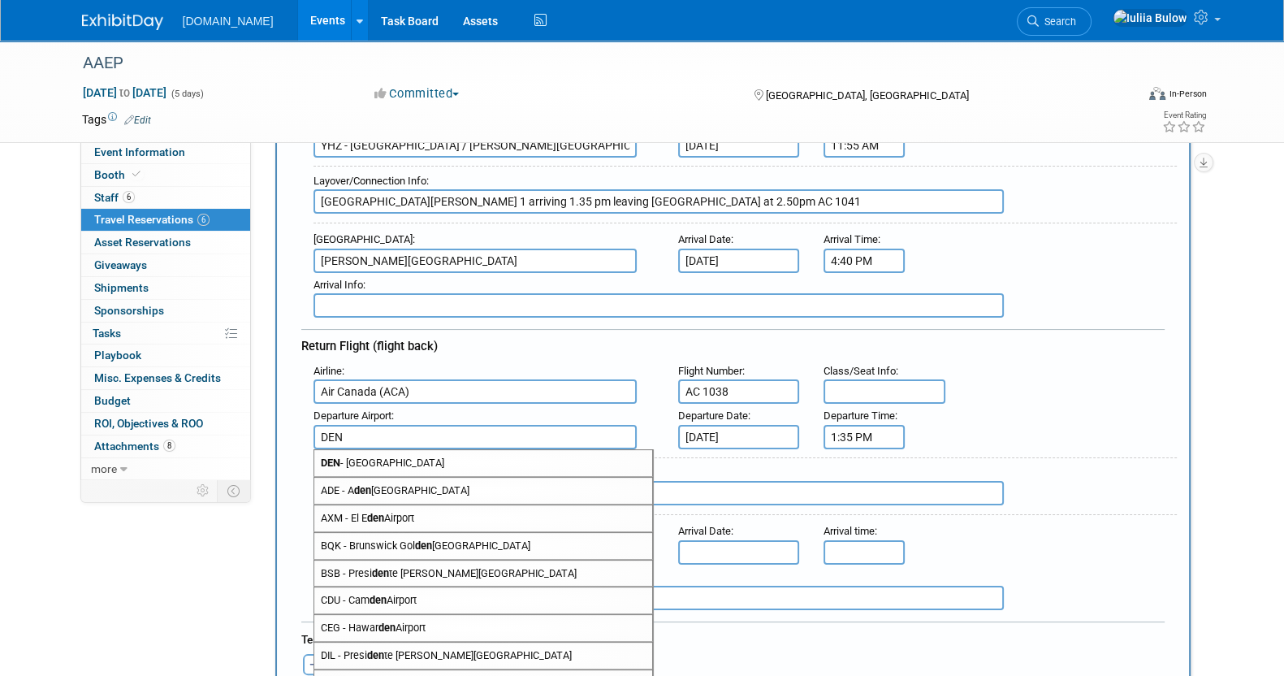
click at [434, 463] on span "DEN - [GEOGRAPHIC_DATA]" at bounding box center [483, 463] width 338 height 26
type input "DEN - [GEOGRAPHIC_DATA]"
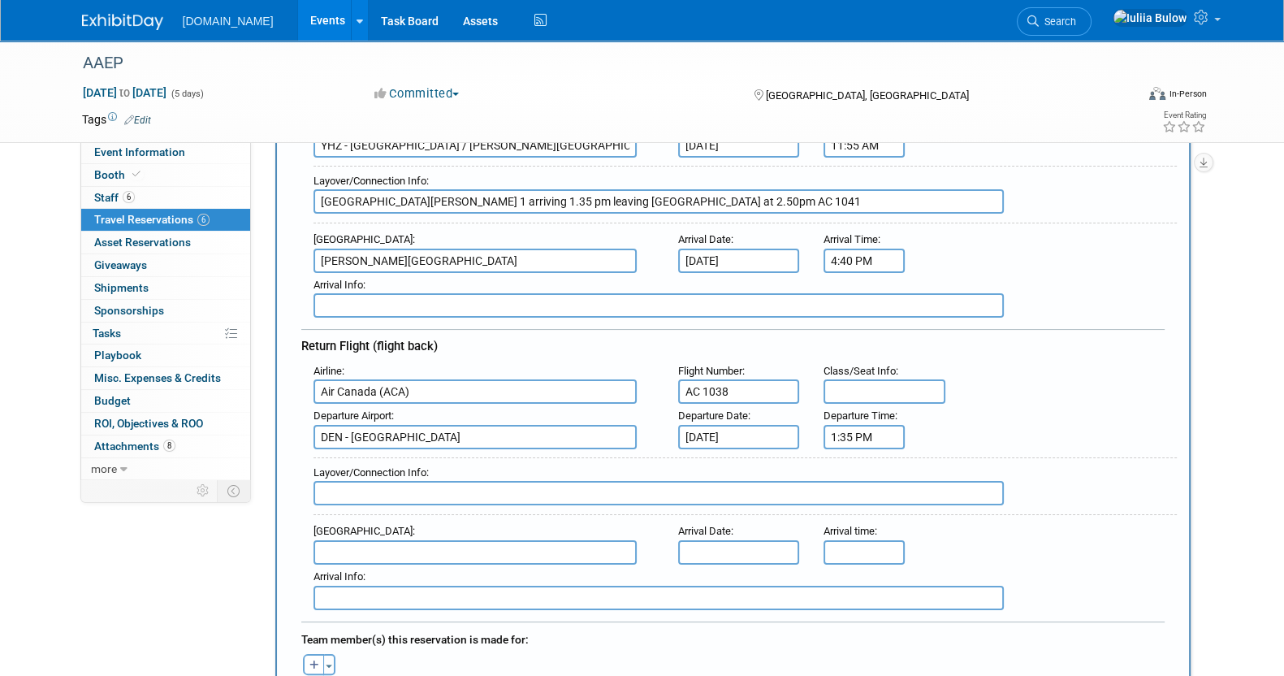
click at [386, 481] on input "text" at bounding box center [658, 493] width 690 height 24
paste input "[GEOGRAPHIC_DATA][PERSON_NAME] 1"
type input "[GEOGRAPHIC_DATA][PERSON_NAME] 1 arriving 6.35 pm departing 9.15 pm"
click at [392, 540] on input "text" at bounding box center [474, 552] width 323 height 24
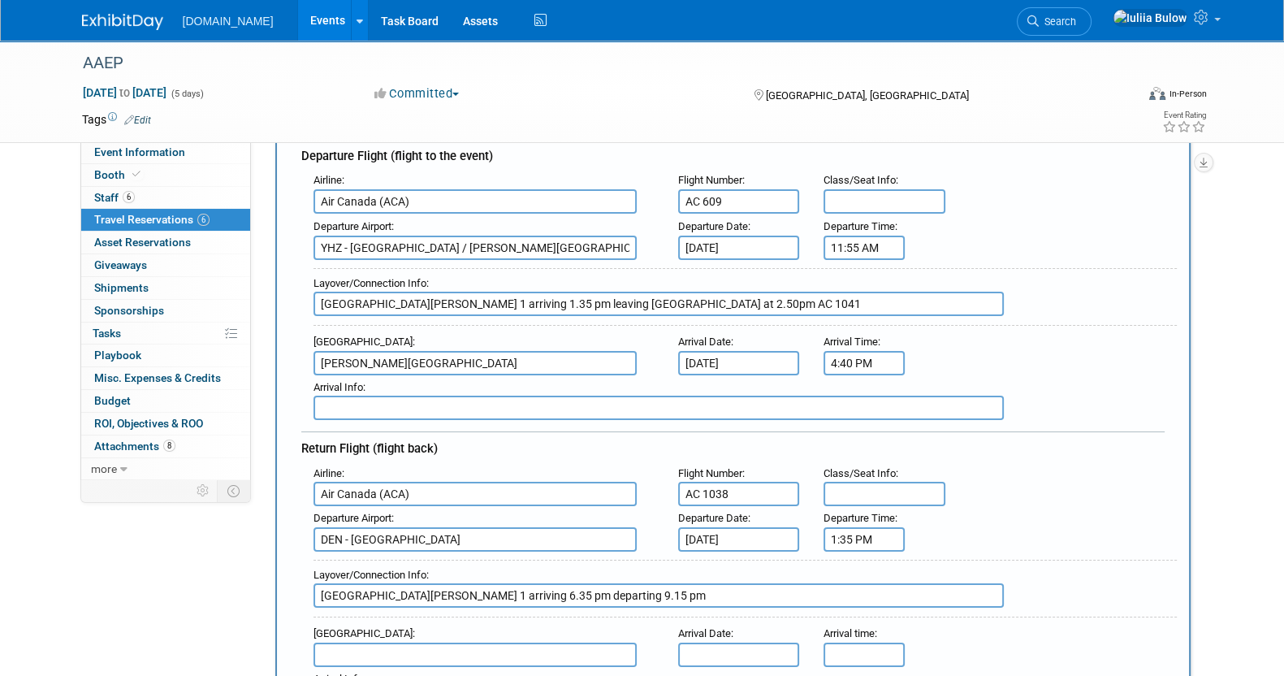
click at [505, 355] on input "[PERSON_NAME][GEOGRAPHIC_DATA]" at bounding box center [474, 363] width 323 height 24
type input "A"
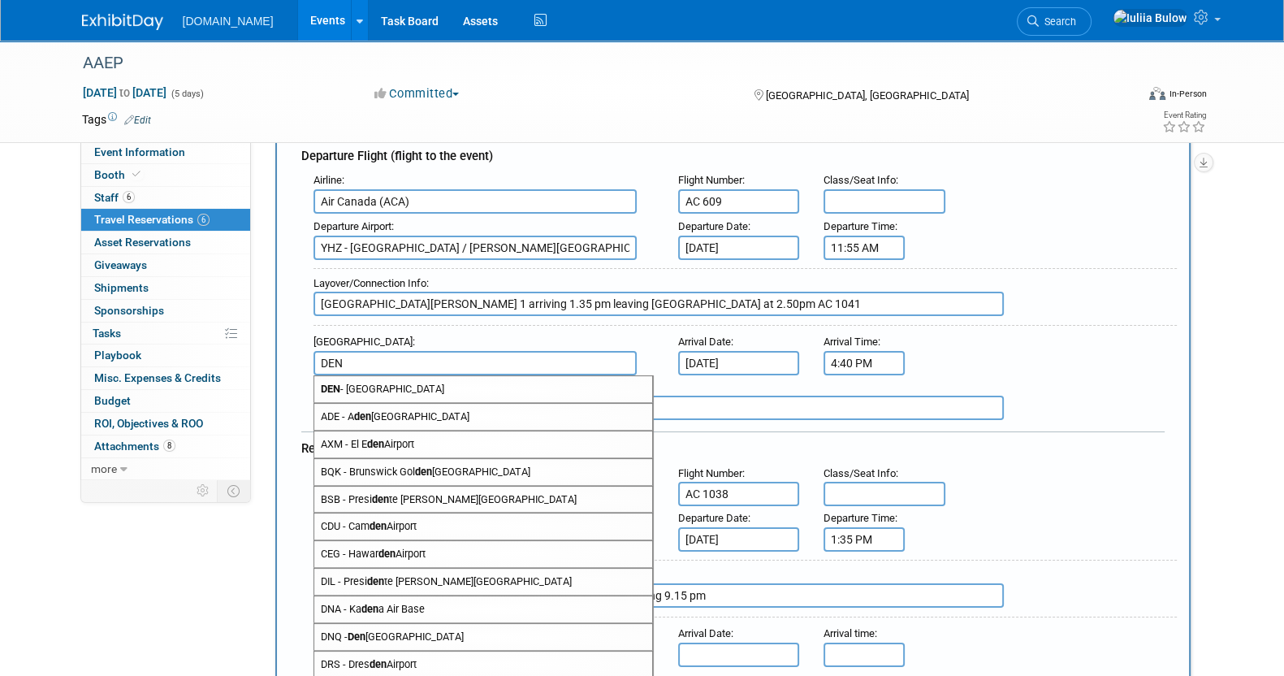
click at [504, 377] on span "DEN - [GEOGRAPHIC_DATA]" at bounding box center [483, 389] width 338 height 26
type input "DEN - [GEOGRAPHIC_DATA]"
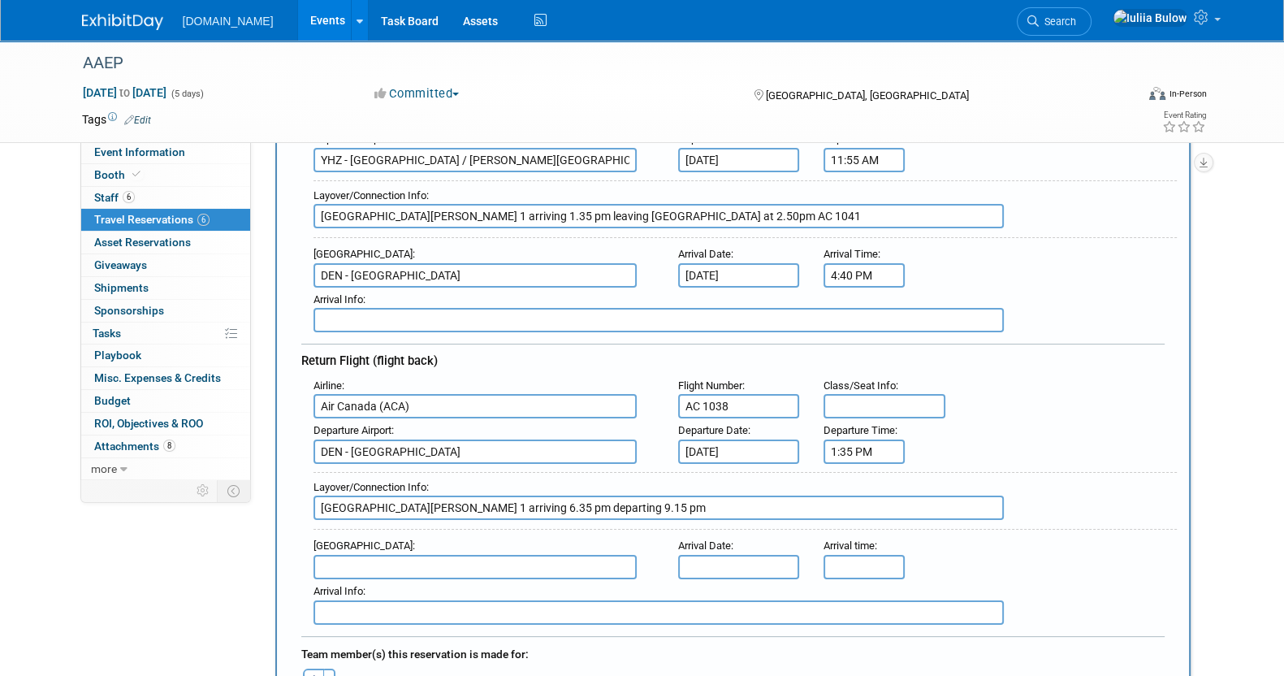
scroll to position [405, 0]
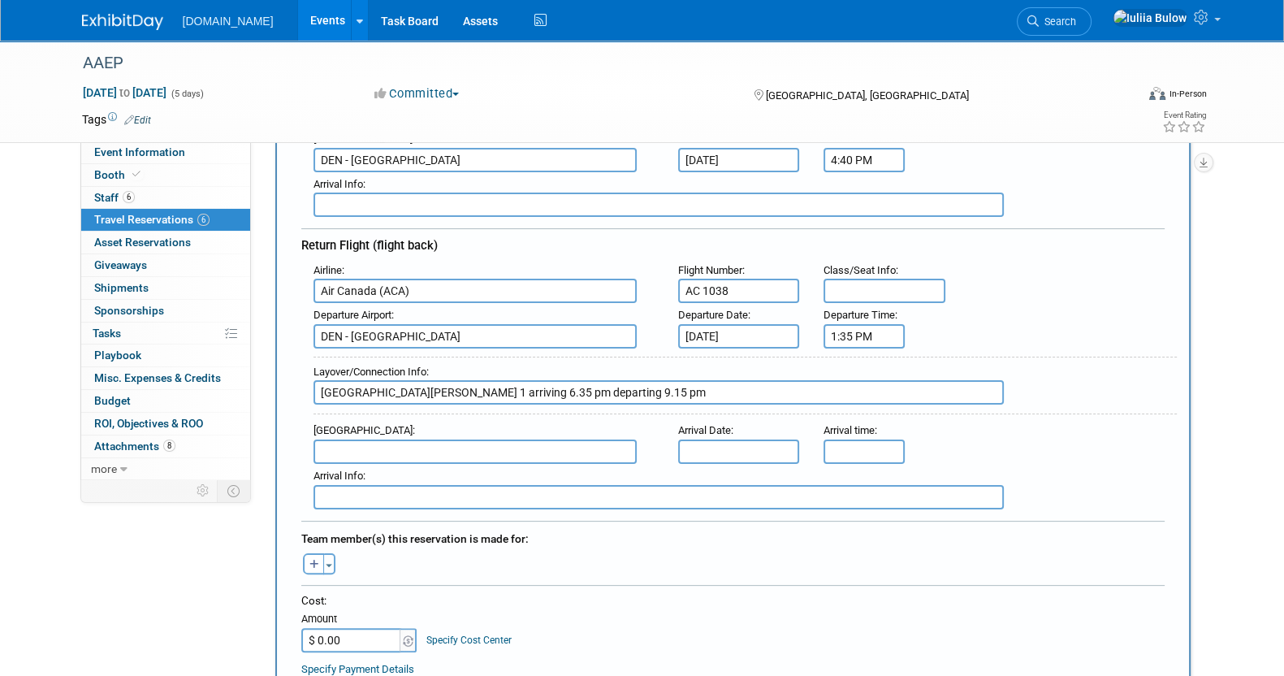
click at [529, 440] on input "text" at bounding box center [474, 451] width 323 height 24
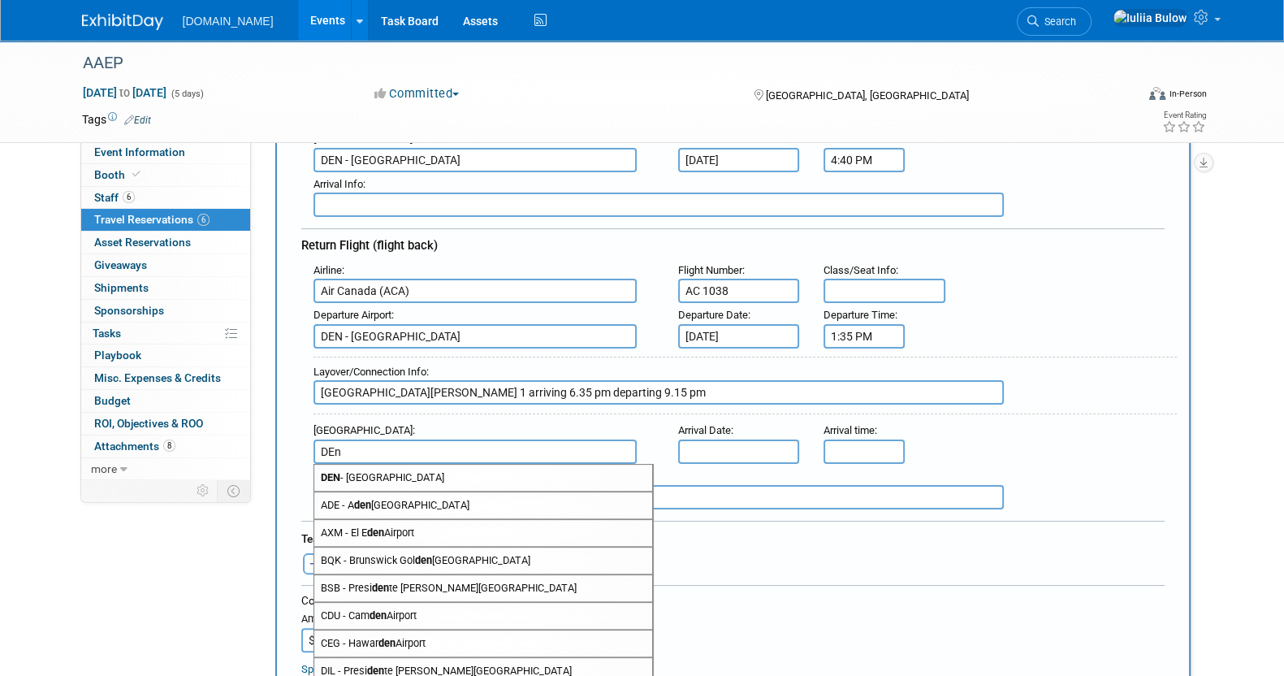
click at [515, 469] on span "DEN - [GEOGRAPHIC_DATA]" at bounding box center [483, 477] width 338 height 26
type input "DEN - [GEOGRAPHIC_DATA]"
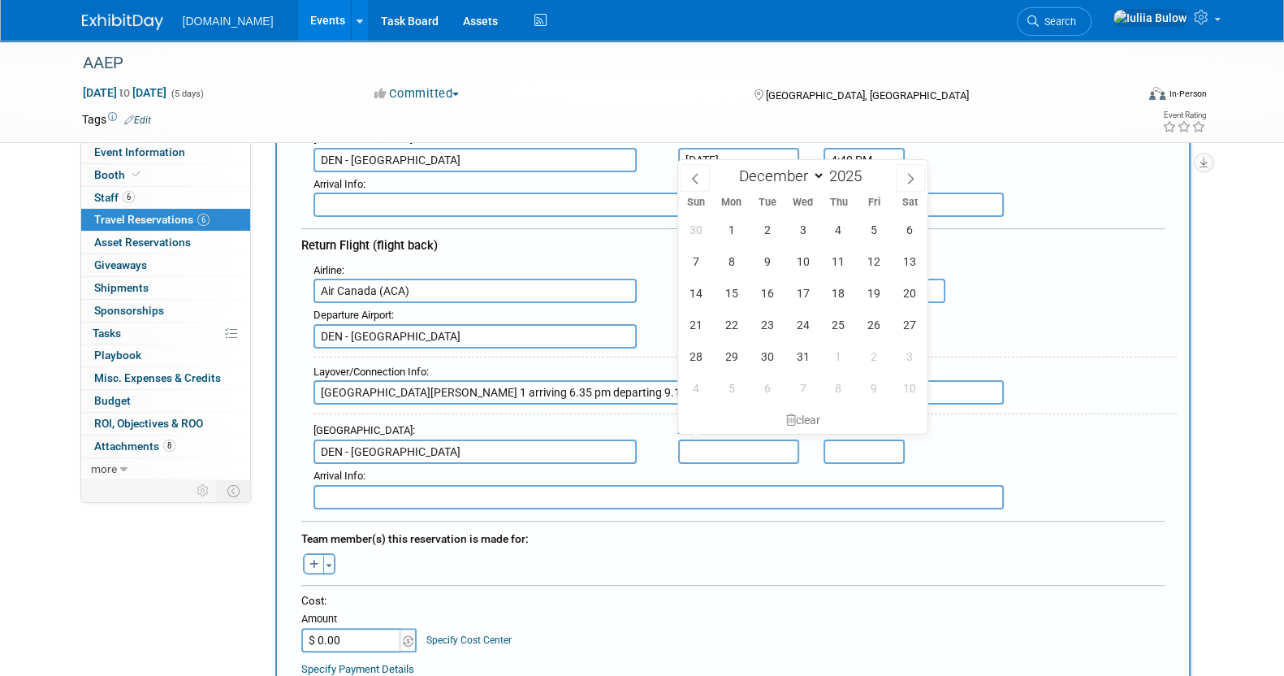
click at [740, 448] on input "text" at bounding box center [739, 451] width 122 height 24
click at [700, 291] on span "14" at bounding box center [696, 293] width 32 height 32
type input "[DATE]"
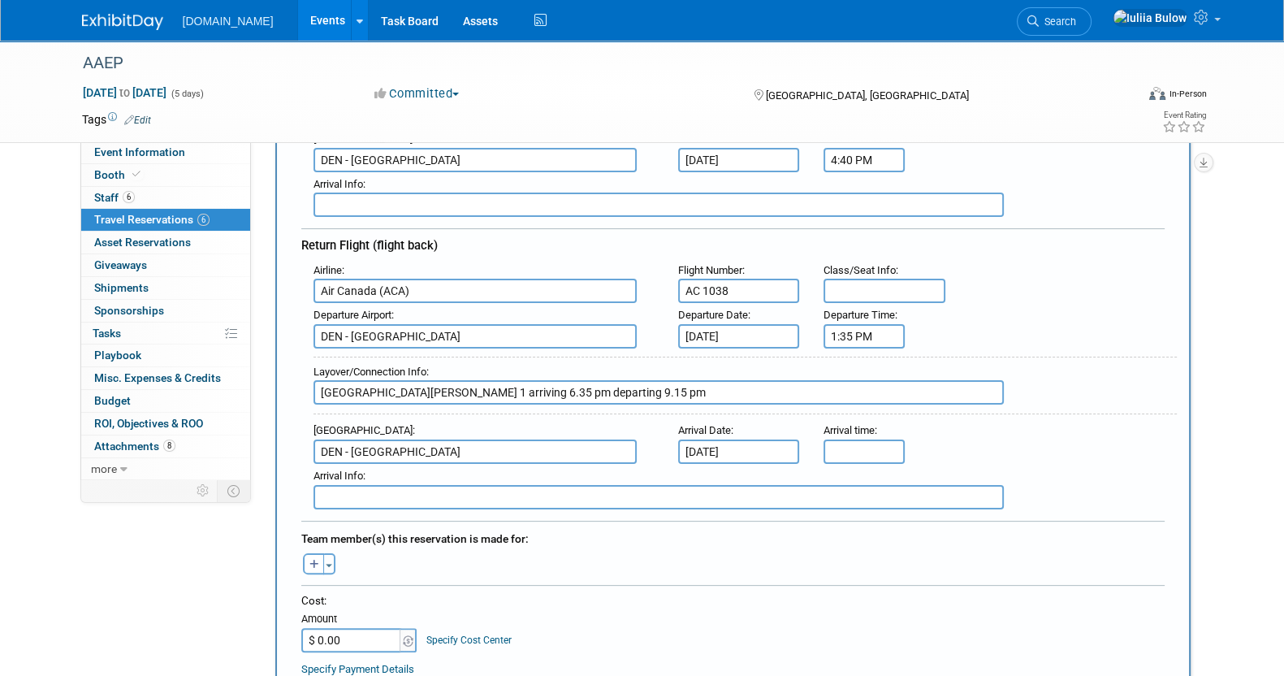
drag, startPoint x: 845, startPoint y: 455, endPoint x: 846, endPoint y: 428, distance: 26.8
click at [846, 451] on div "Airline : Air Canada (ACA) Flight Number : AC 1038 Class/Seat Info : [GEOGRAPHI…" at bounding box center [732, 383] width 863 height 251
click at [847, 425] on span "Arrival time" at bounding box center [848, 430] width 51 height 12
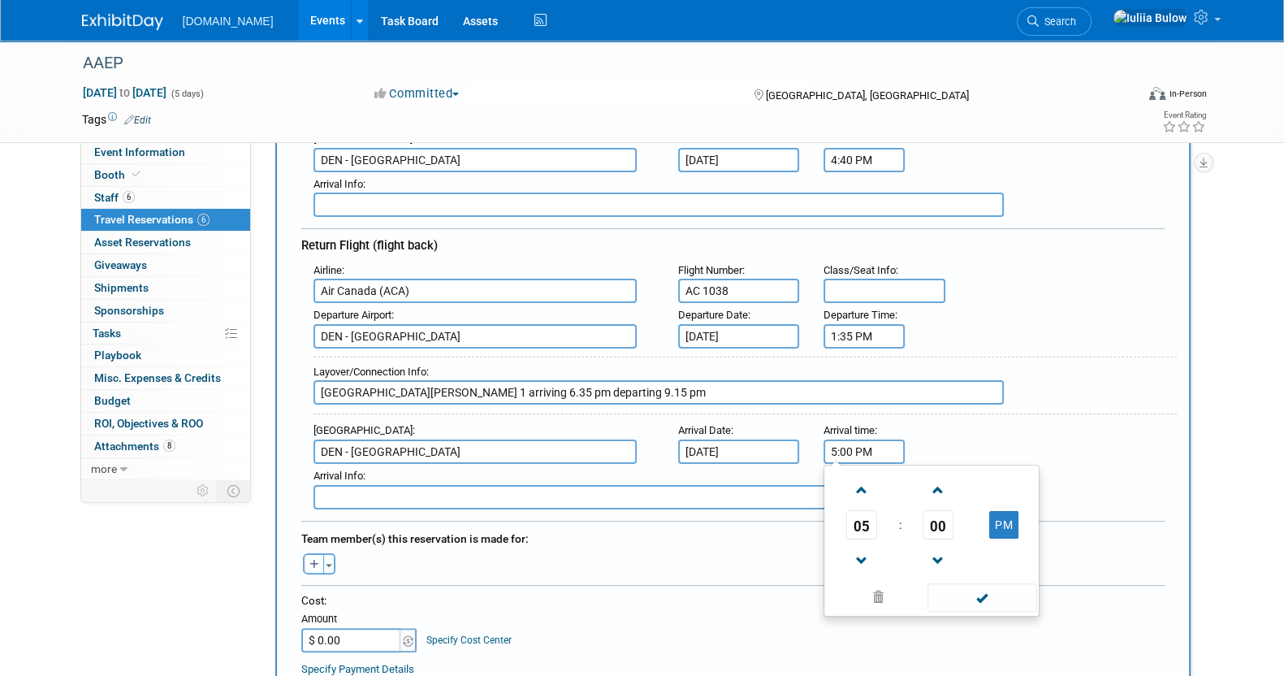
click at [847, 439] on input "5:00 PM" at bounding box center [863, 451] width 81 height 24
click at [854, 511] on span "05" at bounding box center [861, 524] width 31 height 29
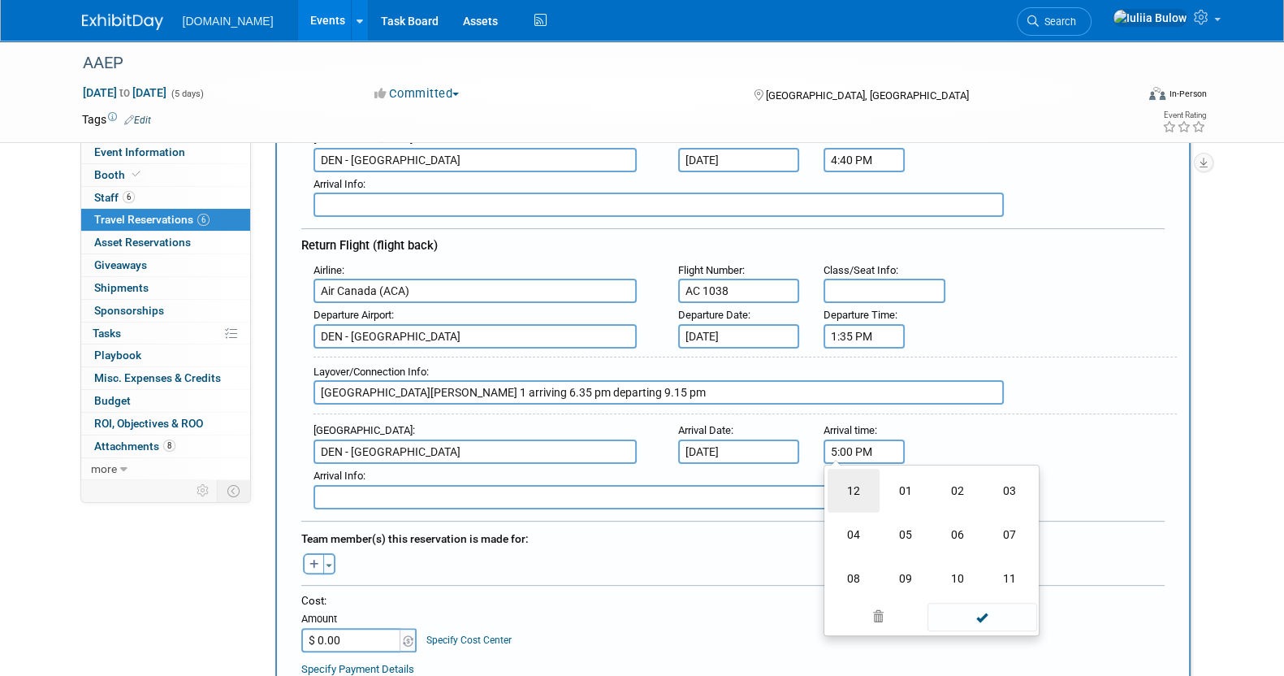
click at [855, 469] on td "12" at bounding box center [853, 491] width 52 height 44
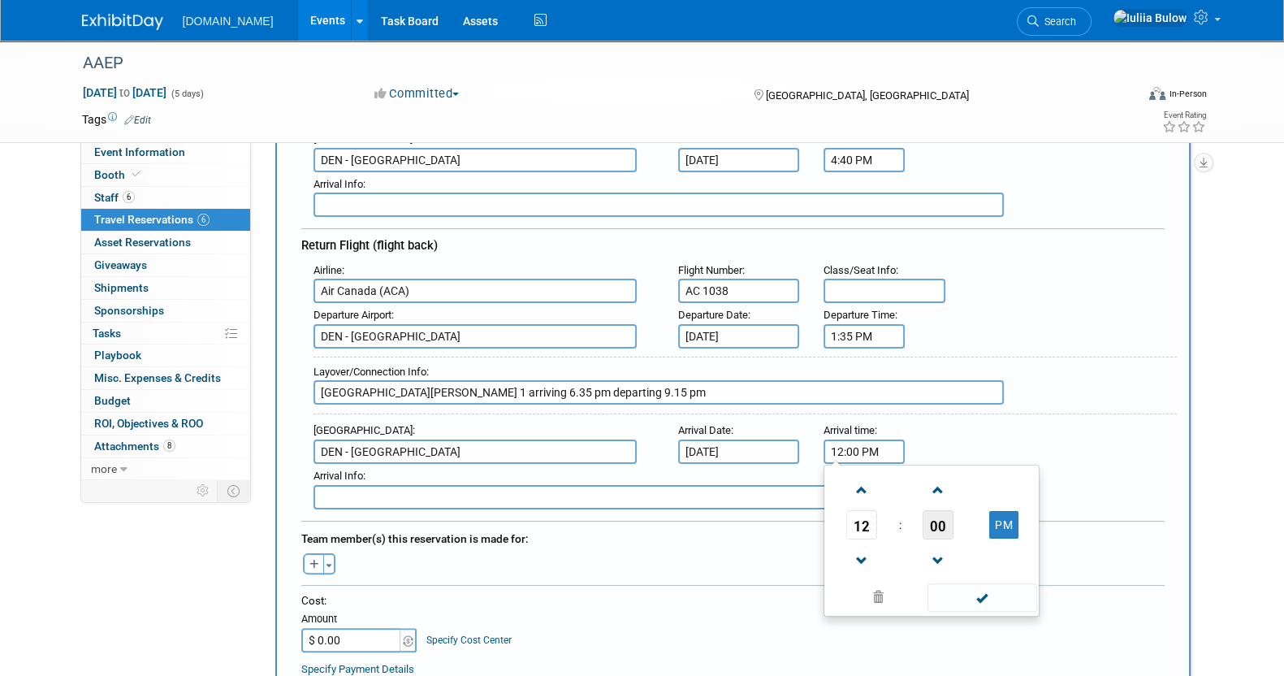
click at [947, 521] on span "00" at bounding box center [937, 524] width 31 height 29
click at [860, 426] on span "Arrival time" at bounding box center [848, 430] width 51 height 12
click at [862, 443] on input "12:00 PM" at bounding box center [863, 451] width 81 height 24
click at [935, 523] on span "00" at bounding box center [937, 524] width 31 height 29
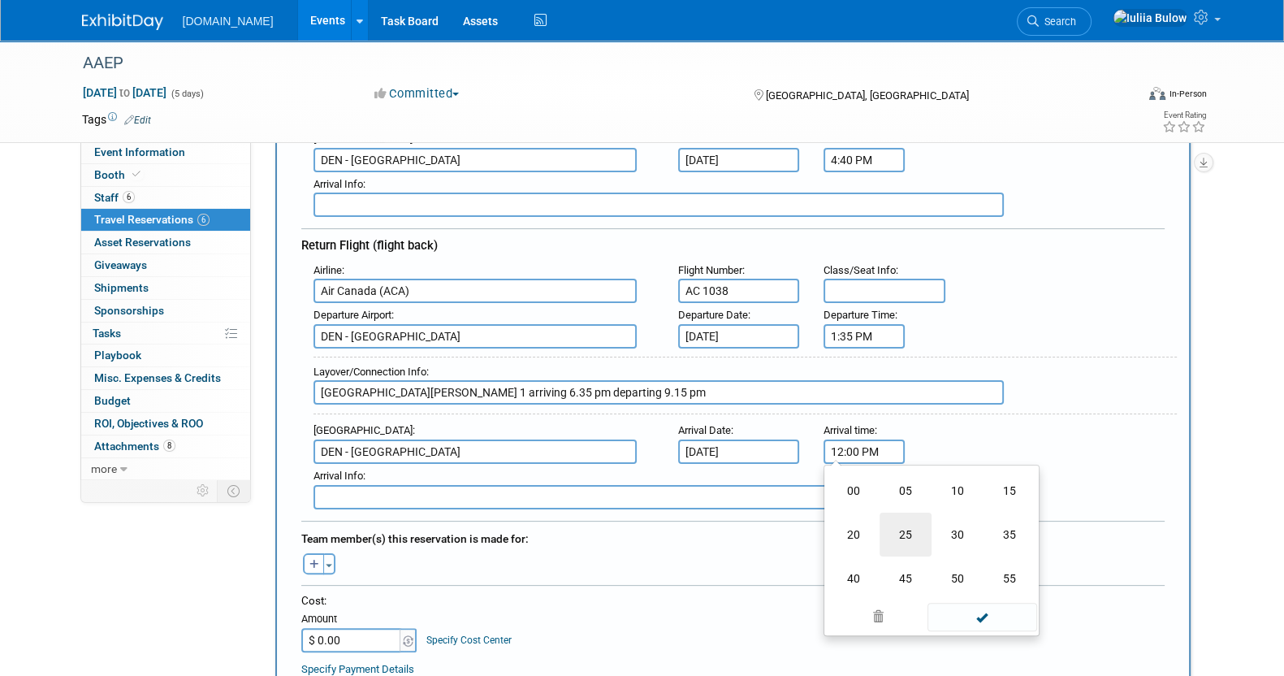
click at [905, 512] on td "25" at bounding box center [905, 534] width 52 height 44
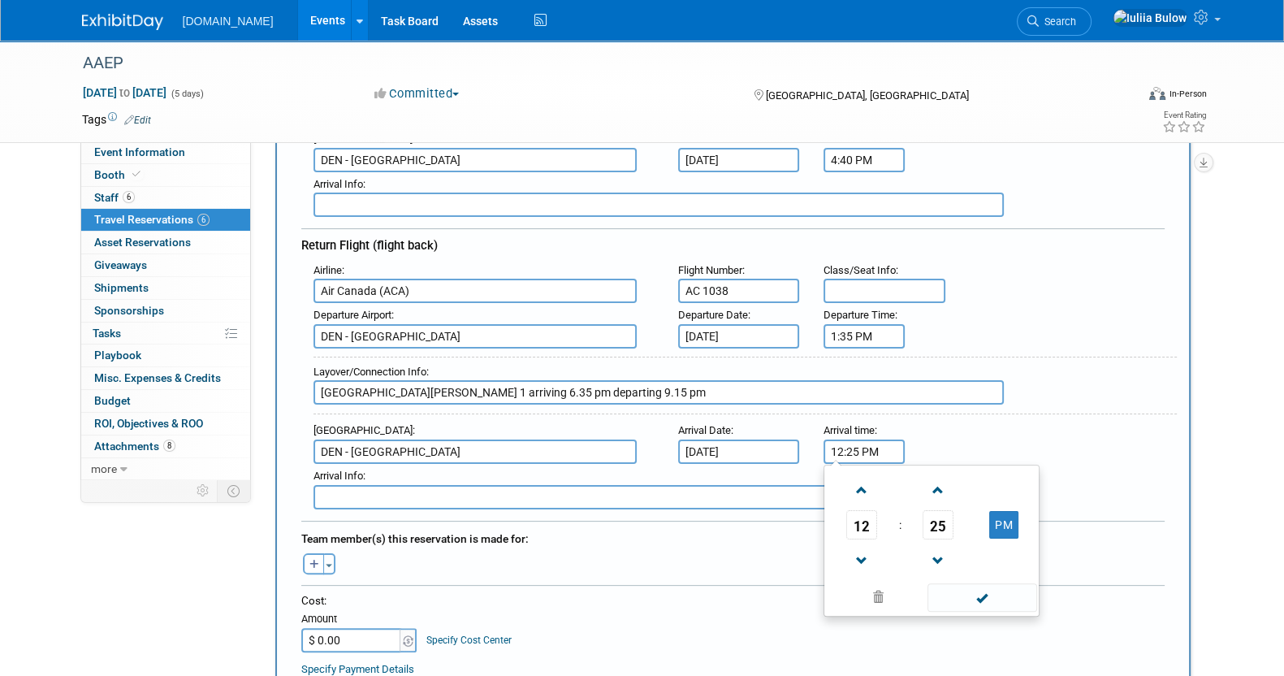
click at [964, 475] on td at bounding box center [937, 489] width 67 height 41
click at [948, 476] on span at bounding box center [937, 490] width 28 height 28
click at [1015, 525] on button "PM" at bounding box center [1003, 525] width 29 height 28
type input "12:26 AM"
click at [966, 583] on span at bounding box center [982, 597] width 110 height 28
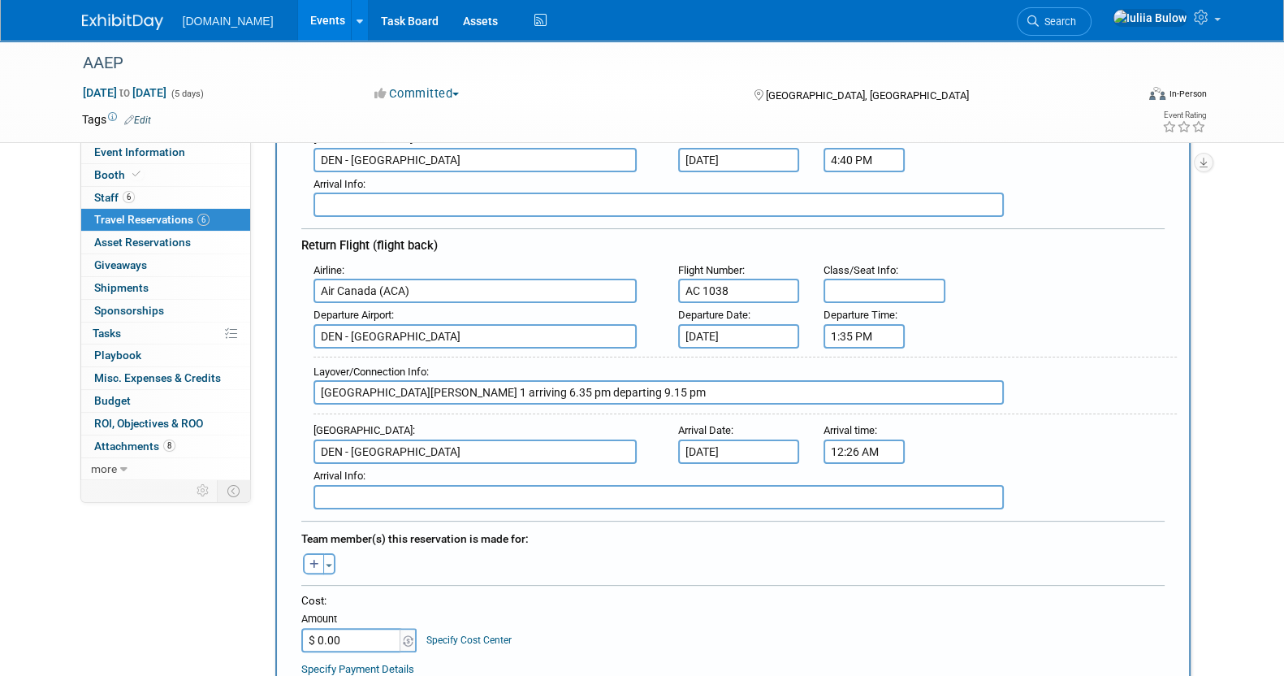
click at [325, 628] on input "$ 0.00" at bounding box center [352, 640] width 102 height 24
paste input "41,421"
type input "$ 414.21"
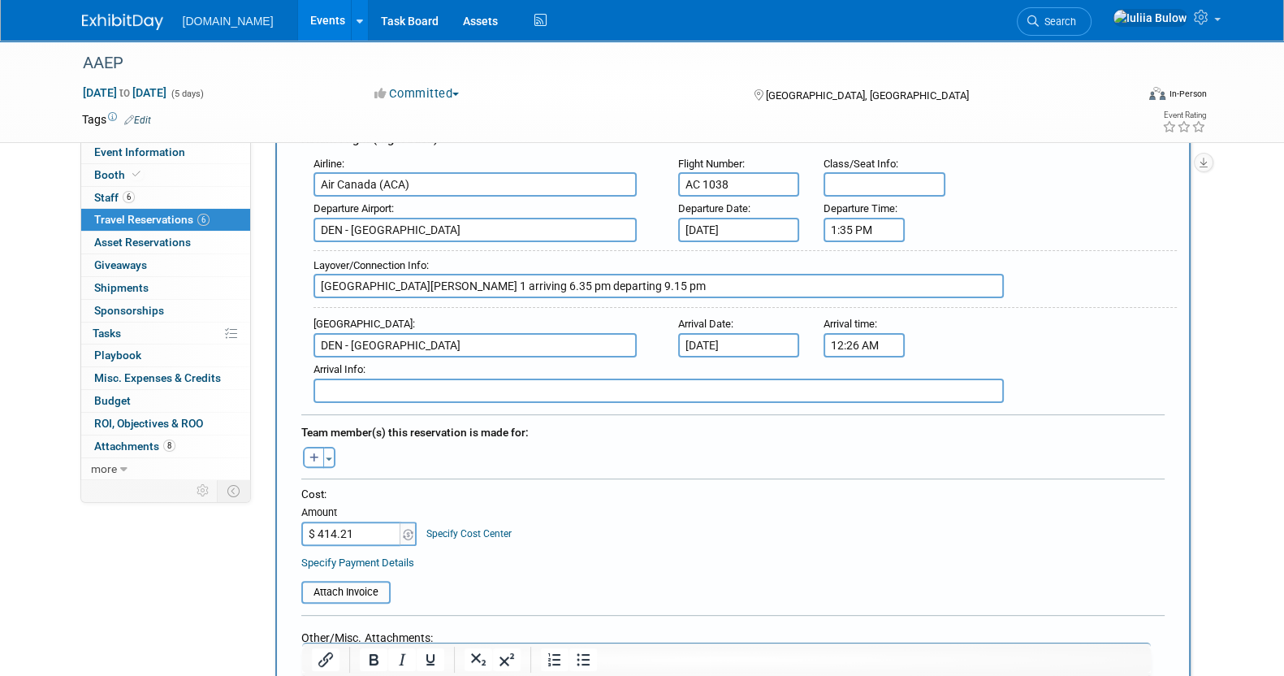
scroll to position [609, 0]
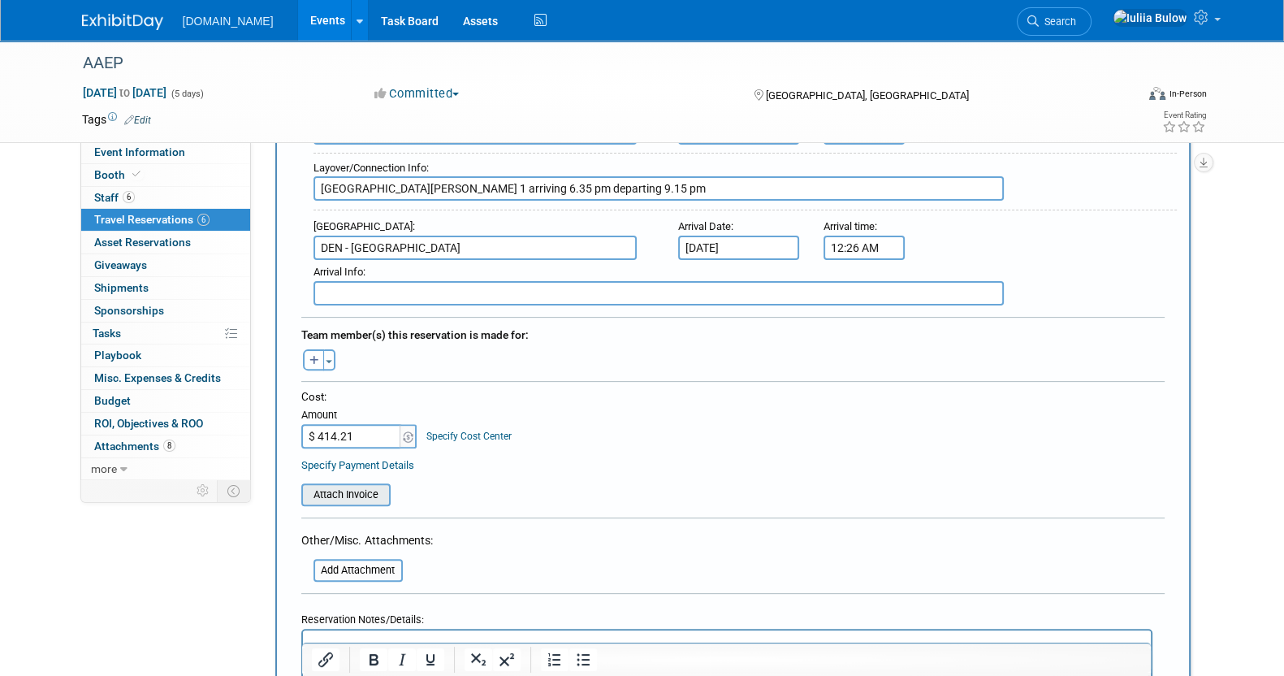
click at [339, 485] on input "file" at bounding box center [292, 494] width 193 height 19
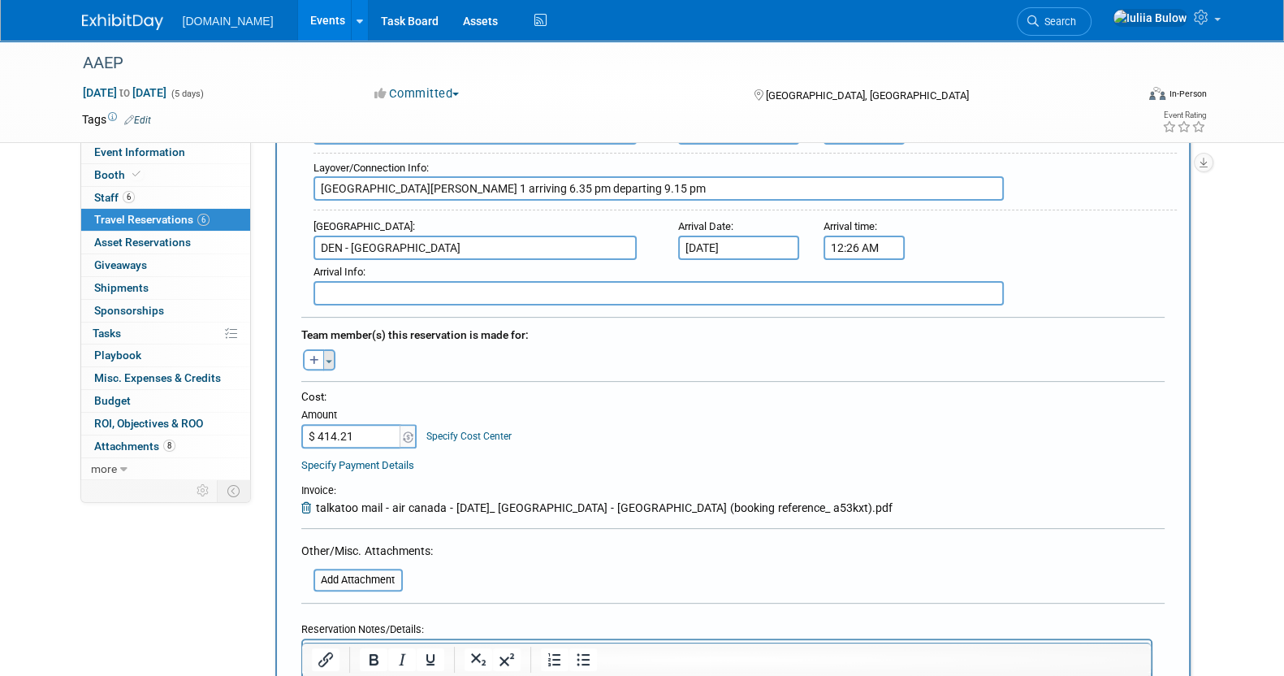
click at [324, 349] on button "Toggle Dropdown" at bounding box center [329, 359] width 12 height 21
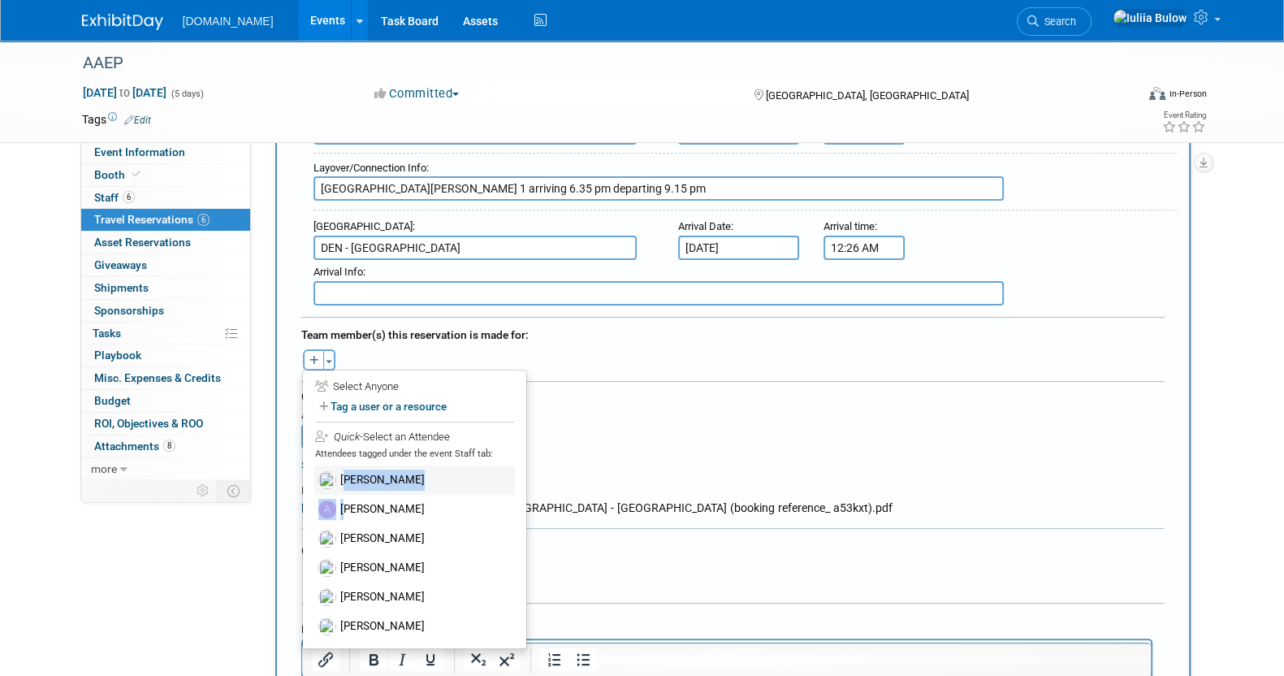
drag, startPoint x: 344, startPoint y: 486, endPoint x: 341, endPoint y: 473, distance: 13.4
click at [342, 476] on div "[PERSON_NAME] [PERSON_NAME] [PERSON_NAME]" at bounding box center [414, 554] width 201 height 179
click at [341, 465] on label "[PERSON_NAME]" at bounding box center [414, 479] width 201 height 29
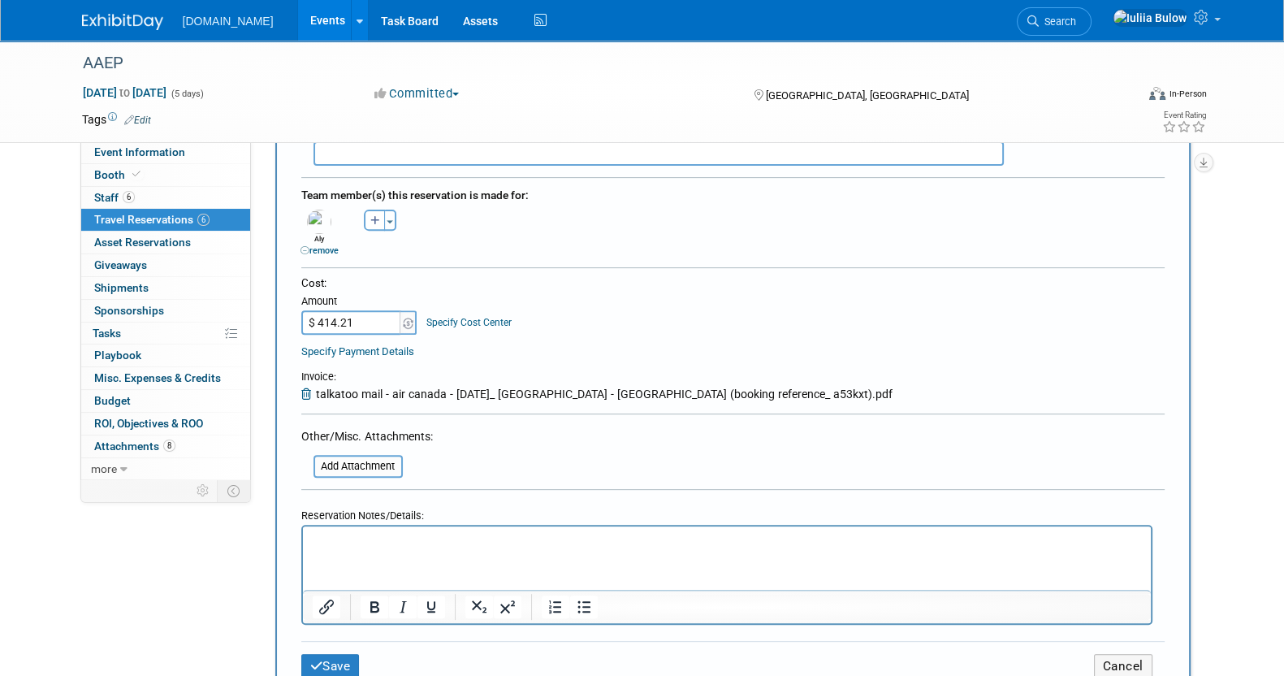
scroll to position [811, 0]
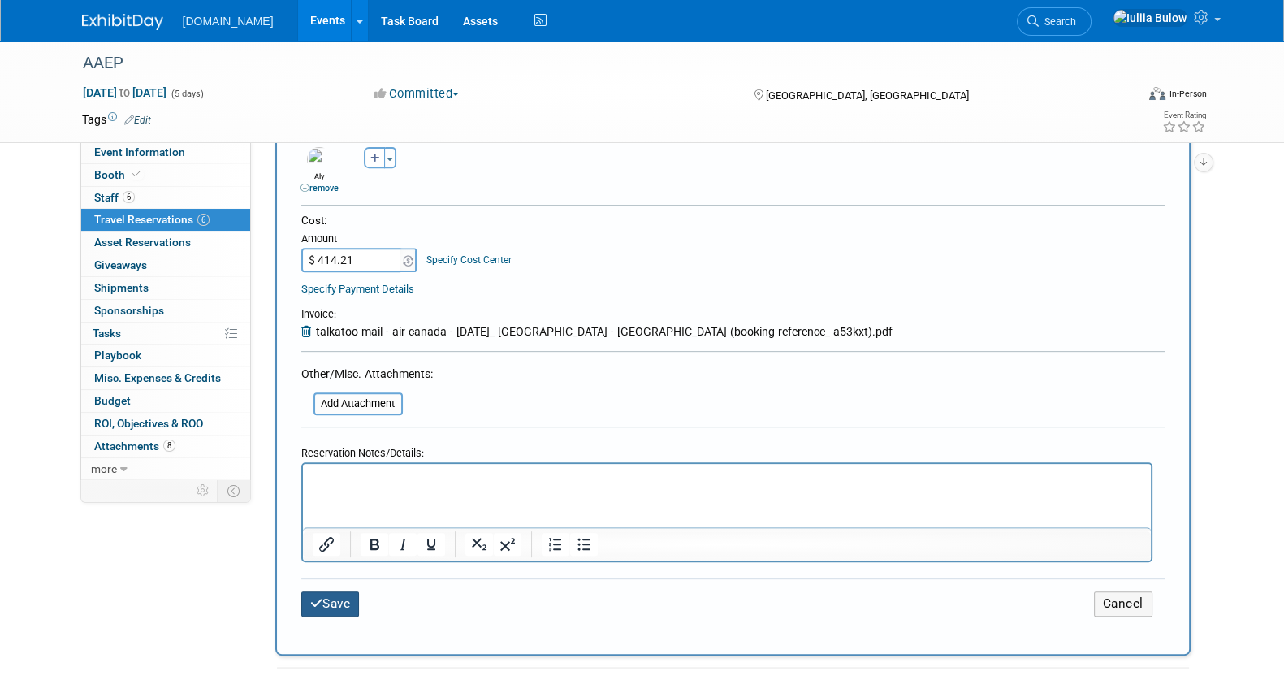
click at [319, 597] on icon "submit" at bounding box center [316, 603] width 13 height 12
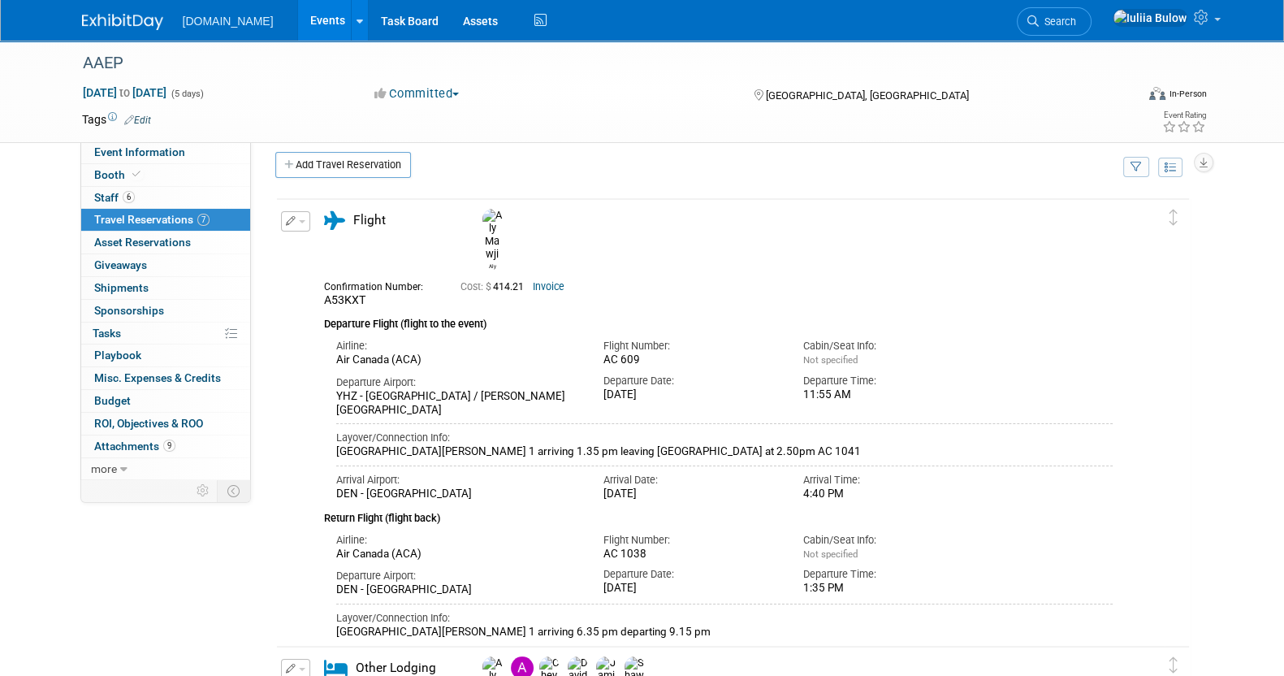
scroll to position [0, 0]
